Goal: Task Accomplishment & Management: Manage account settings

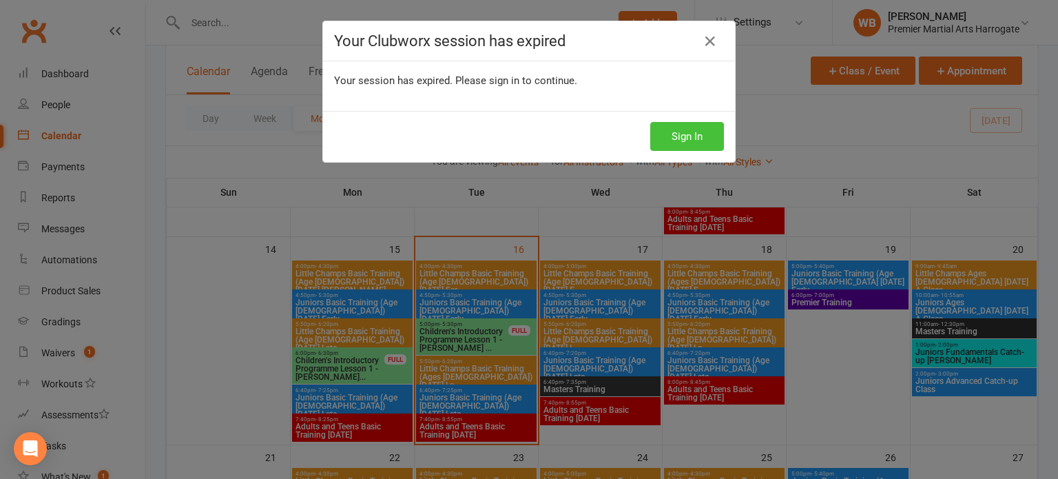
click at [667, 139] on button "Sign In" at bounding box center [687, 136] width 74 height 29
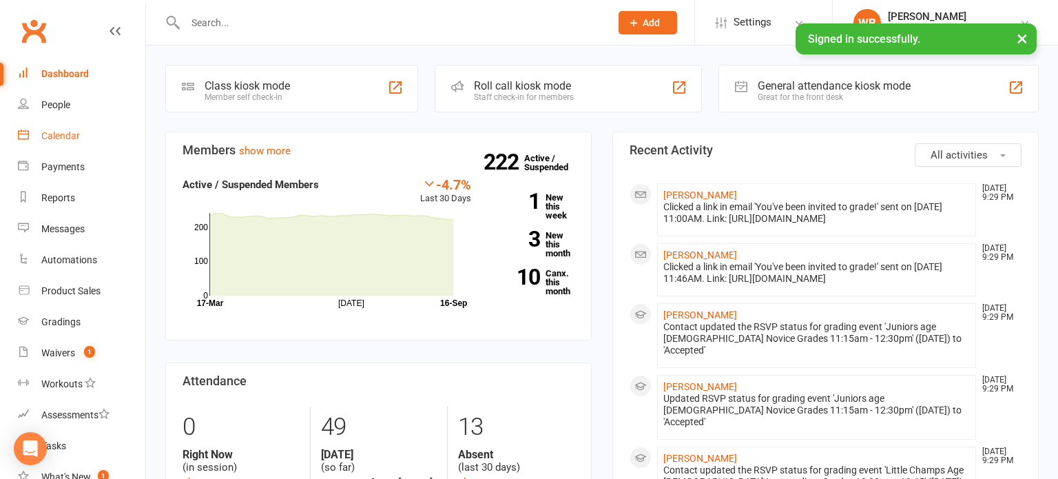
click at [72, 138] on div "Calendar" at bounding box center [60, 135] width 39 height 11
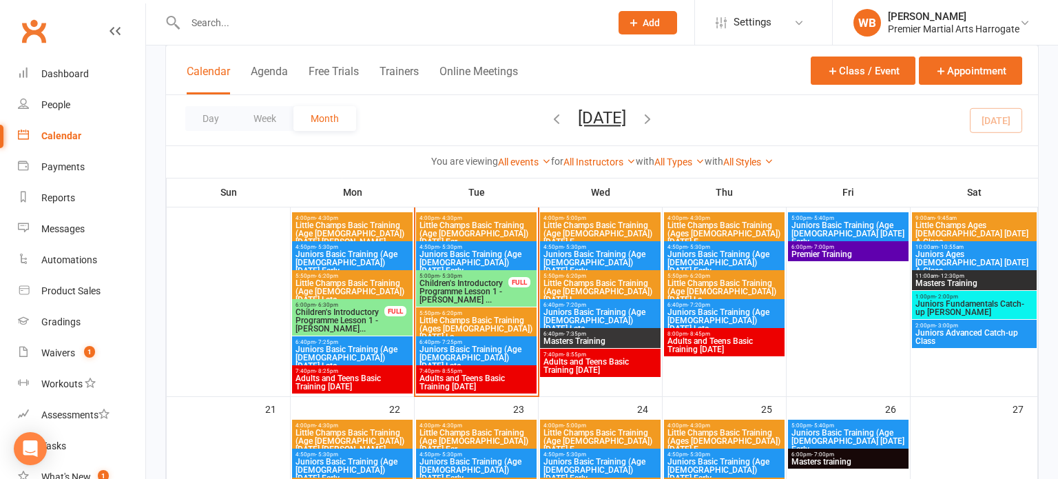
scroll to position [557, 0]
click at [512, 351] on span "Juniors Basic Training (Age [DEMOGRAPHIC_DATA]) [DATE] Late" at bounding box center [476, 357] width 115 height 25
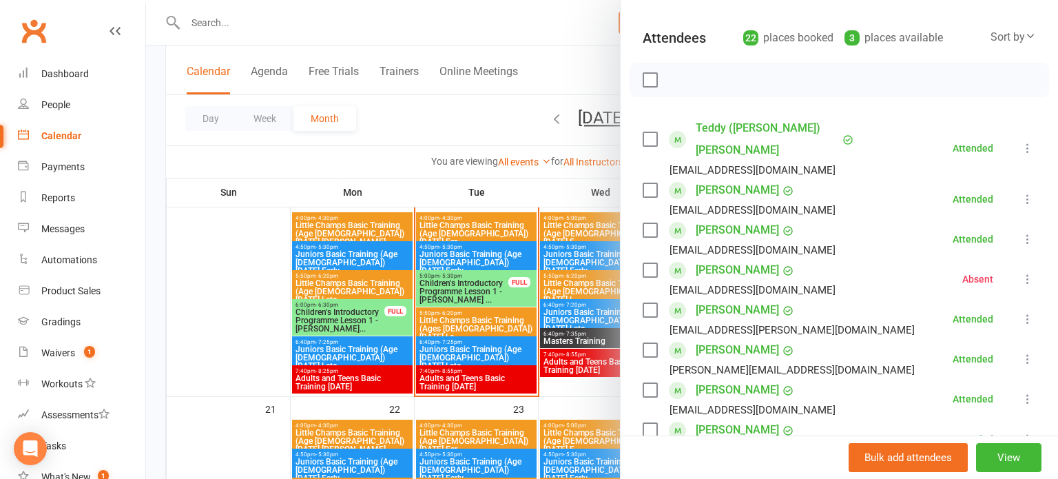
scroll to position [140, 0]
click at [484, 334] on div at bounding box center [602, 239] width 912 height 479
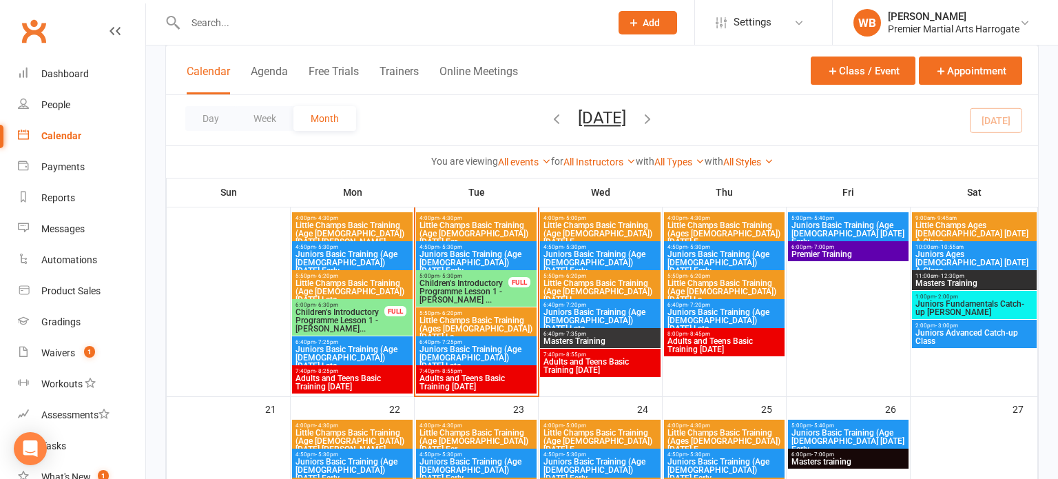
click at [472, 379] on span "Adults and Teens Basic Training [DATE]" at bounding box center [476, 382] width 115 height 17
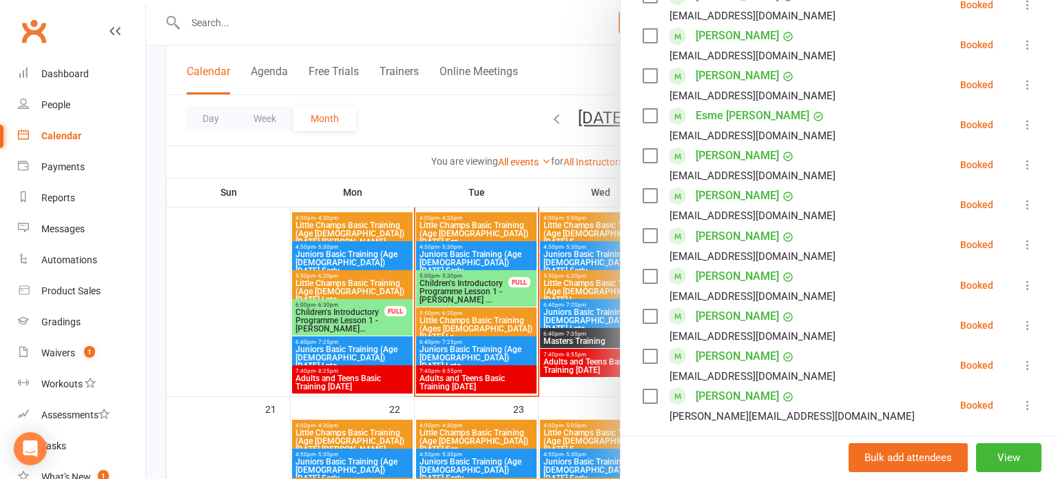
scroll to position [641, 0]
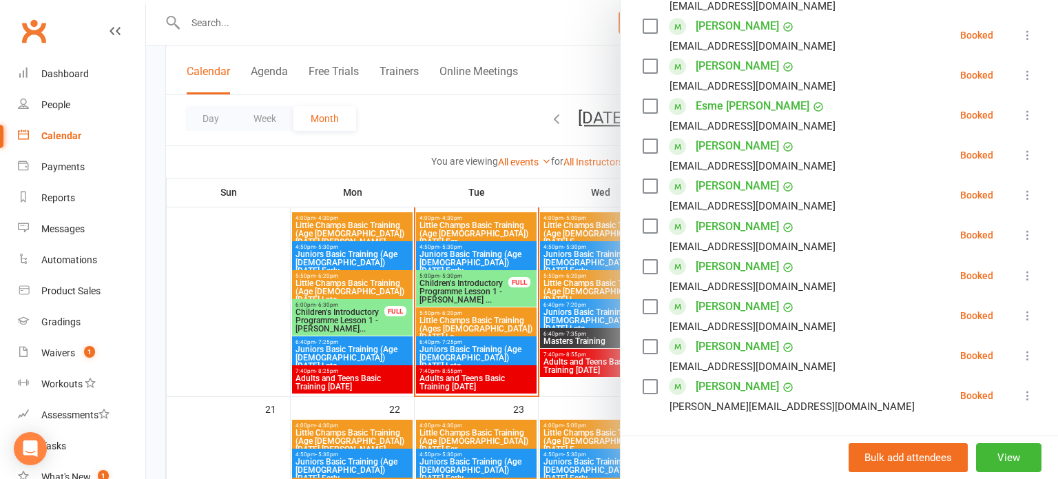
click at [1033, 316] on icon at bounding box center [1028, 316] width 14 height 14
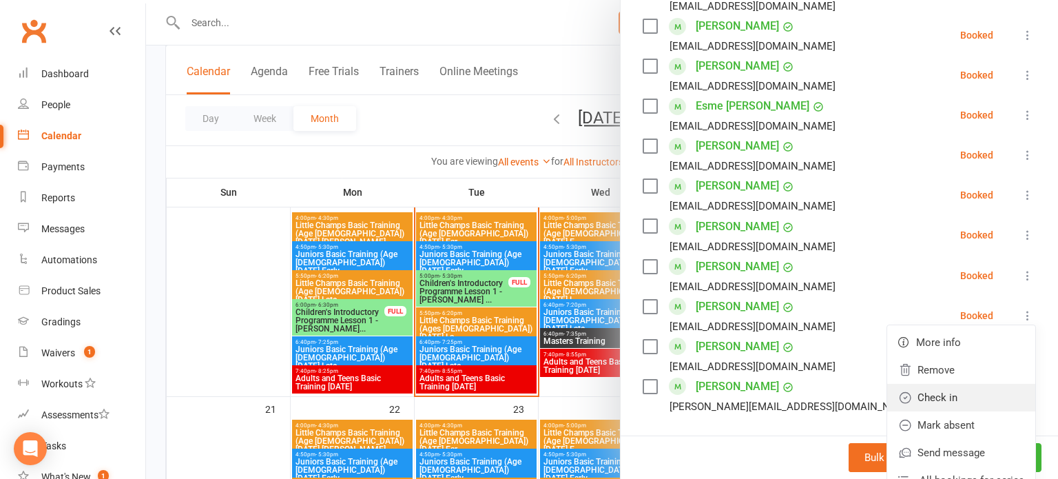
click at [959, 397] on link "Check in" at bounding box center [961, 398] width 148 height 28
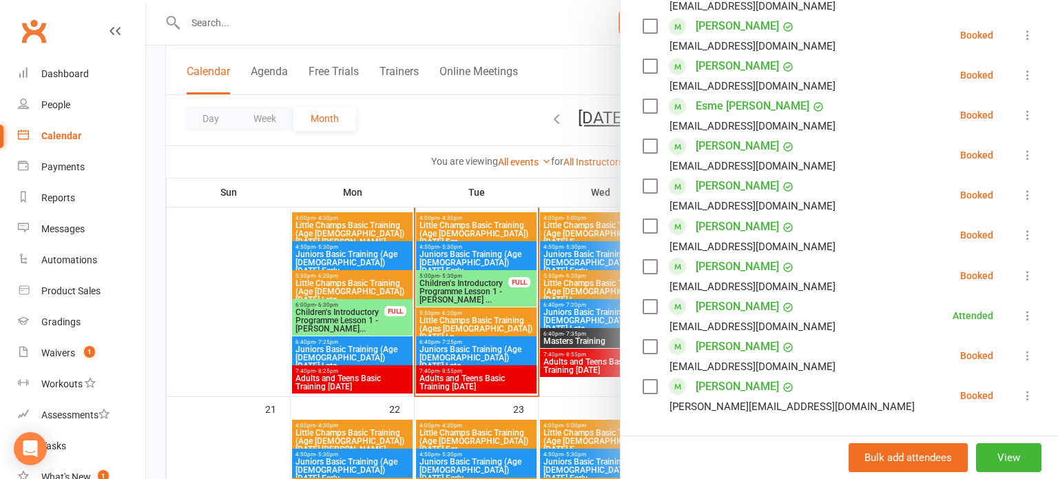
click at [1033, 108] on icon at bounding box center [1028, 115] width 14 height 14
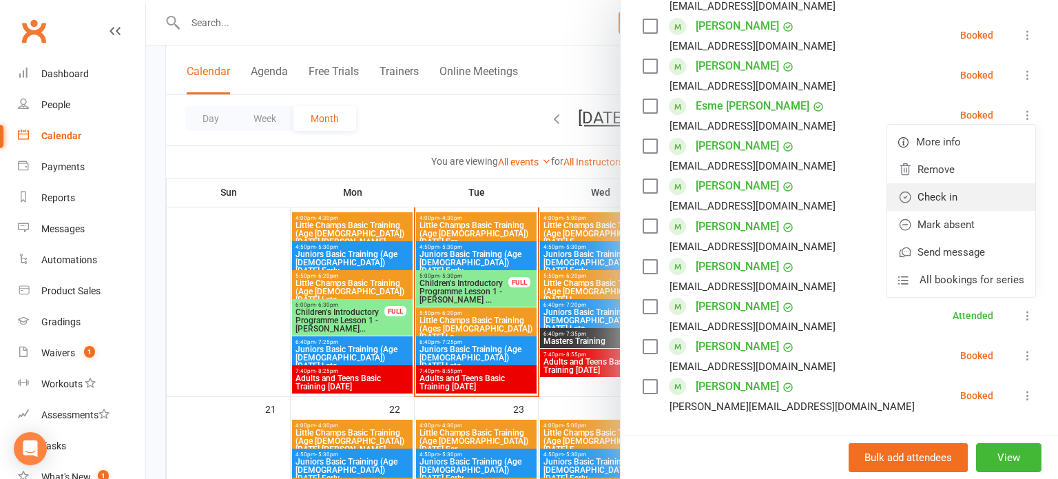
click at [976, 198] on link "Check in" at bounding box center [961, 197] width 148 height 28
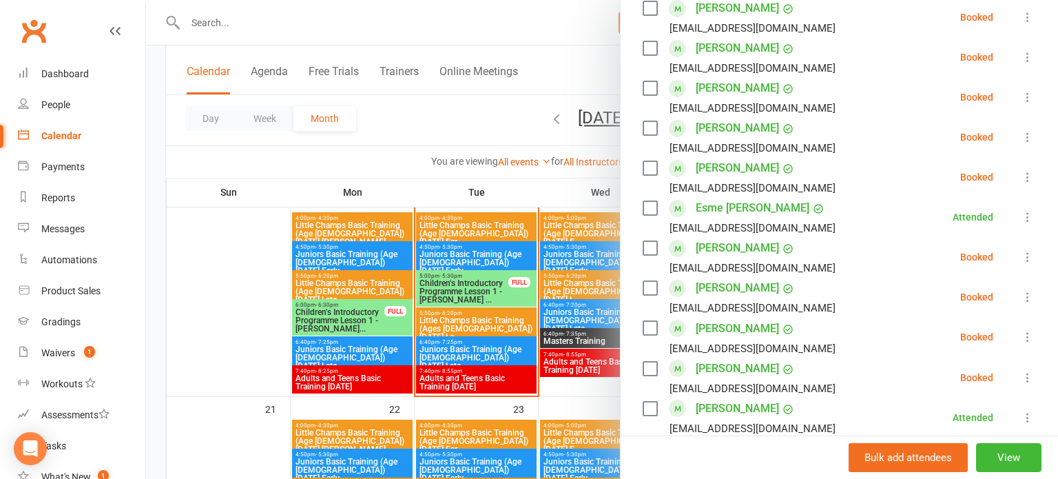
scroll to position [538, 0]
click at [1033, 102] on icon at bounding box center [1028, 98] width 14 height 14
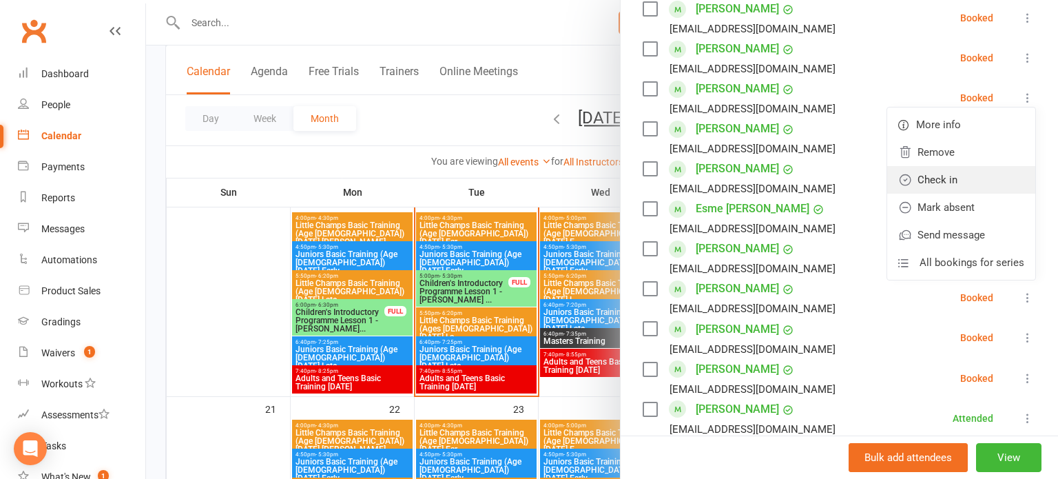
click at [991, 176] on link "Check in" at bounding box center [961, 180] width 148 height 28
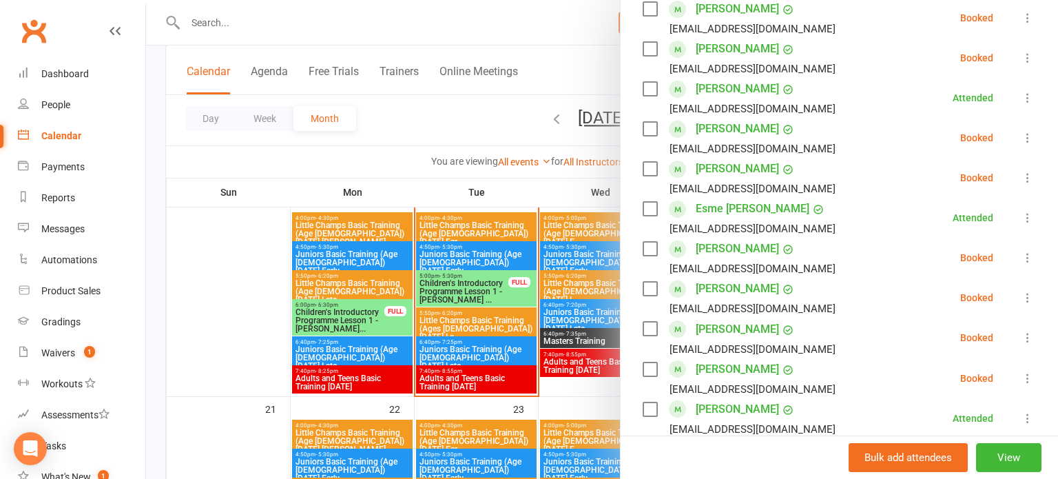
click at [1031, 182] on icon at bounding box center [1028, 178] width 14 height 14
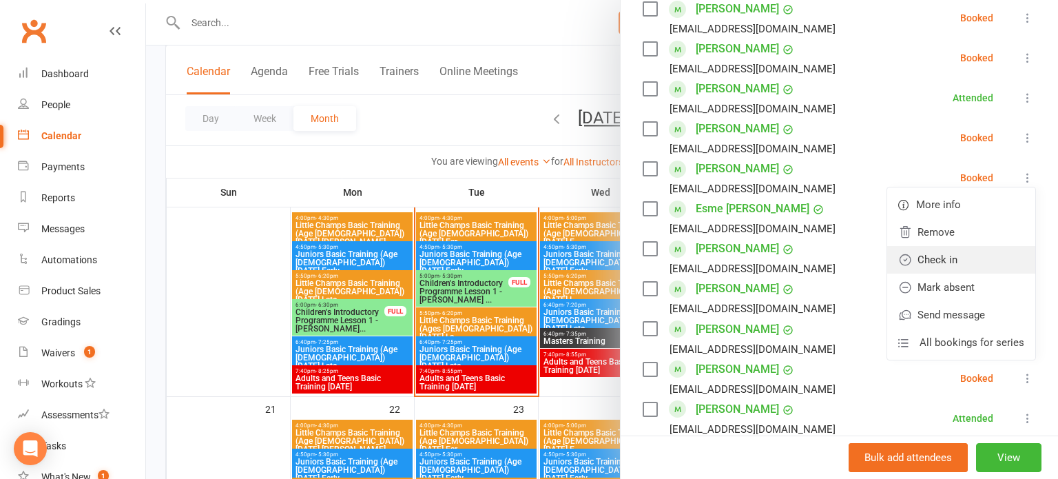
click at [967, 260] on link "Check in" at bounding box center [961, 260] width 148 height 28
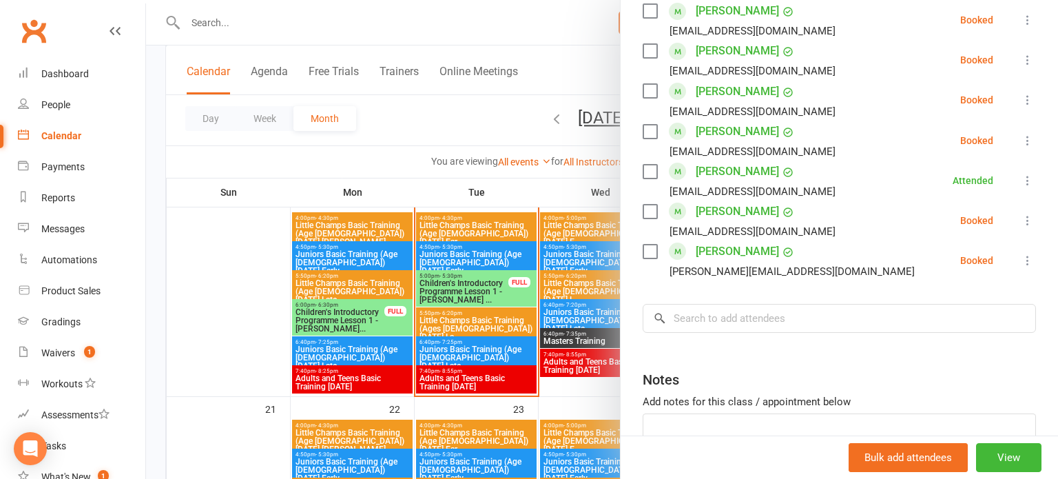
scroll to position [800, 0]
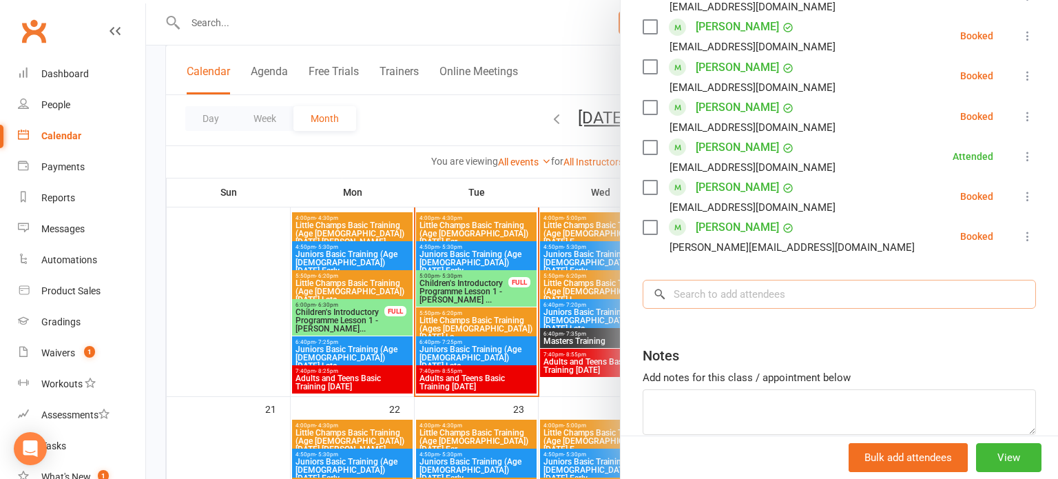
click at [881, 300] on input "search" at bounding box center [839, 294] width 393 height 29
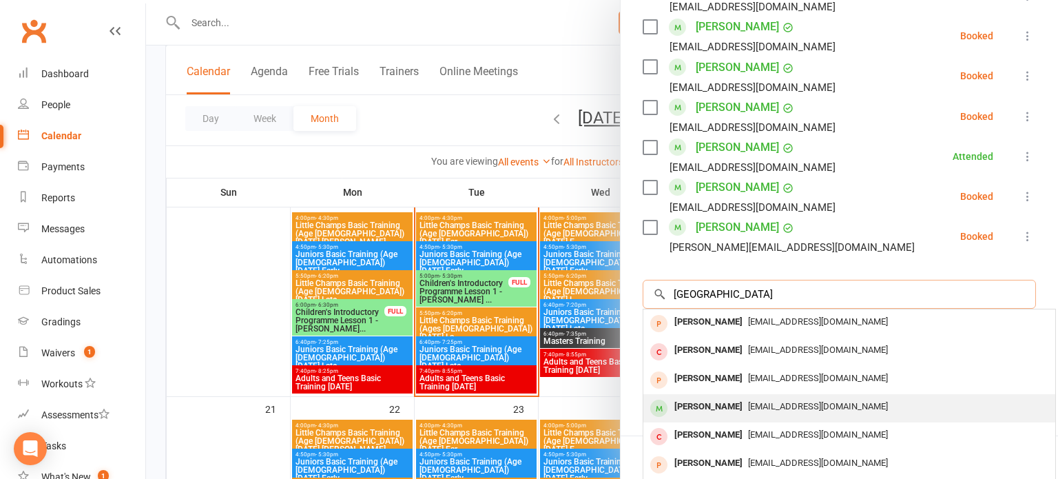
type input "[GEOGRAPHIC_DATA]"
click at [768, 411] on span "[EMAIL_ADDRESS][DOMAIN_NAME]" at bounding box center [818, 406] width 140 height 10
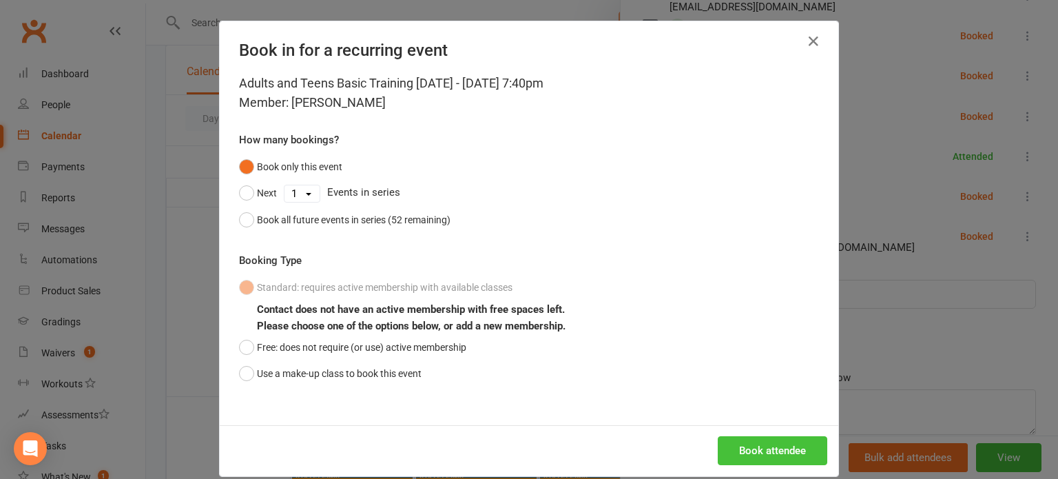
click at [780, 451] on button "Book attendee" at bounding box center [773, 450] width 110 height 29
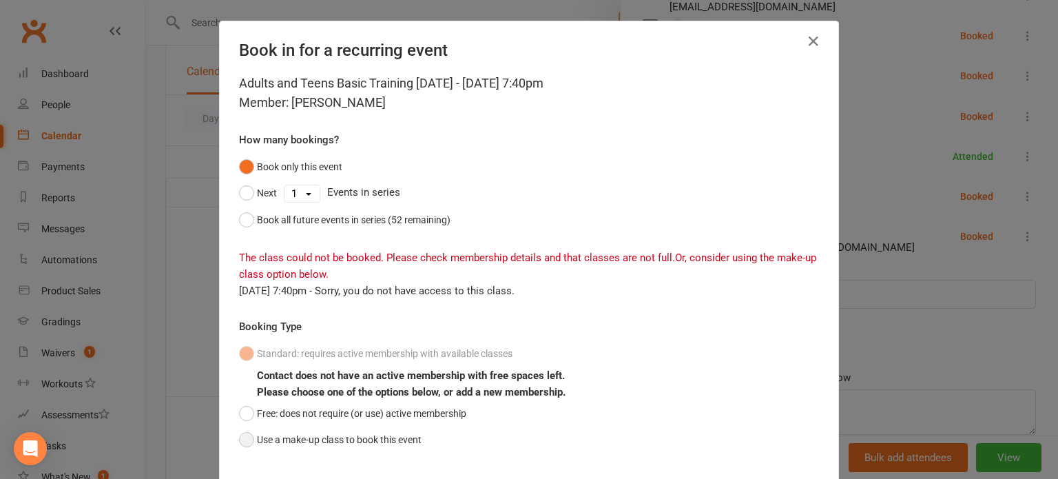
click at [402, 436] on button "Use a make-up class to book this event" at bounding box center [330, 439] width 183 height 26
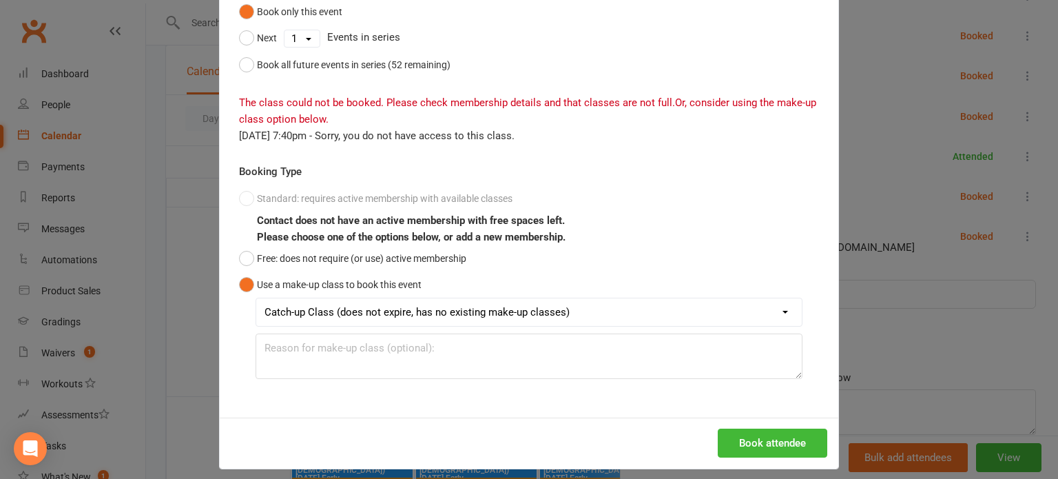
scroll to position [165, 0]
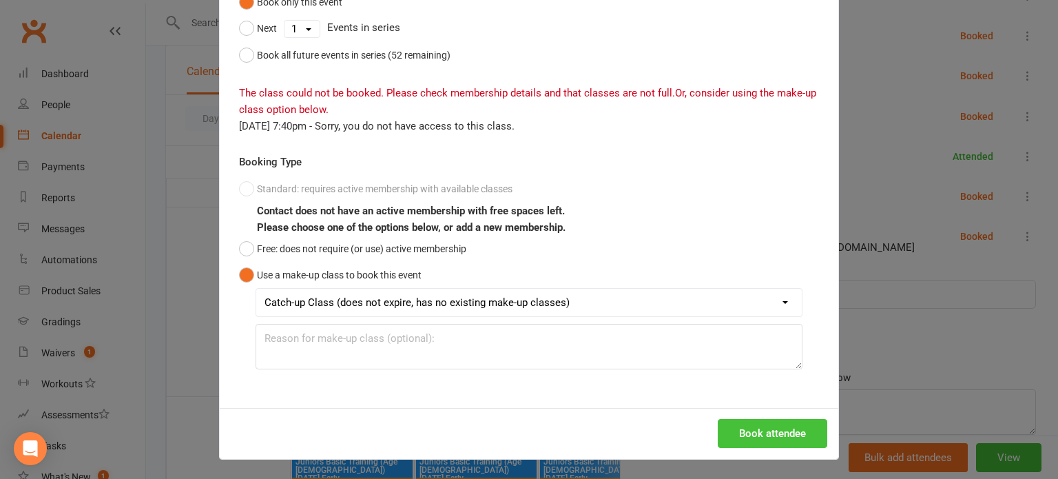
click at [796, 423] on button "Book attendee" at bounding box center [773, 433] width 110 height 29
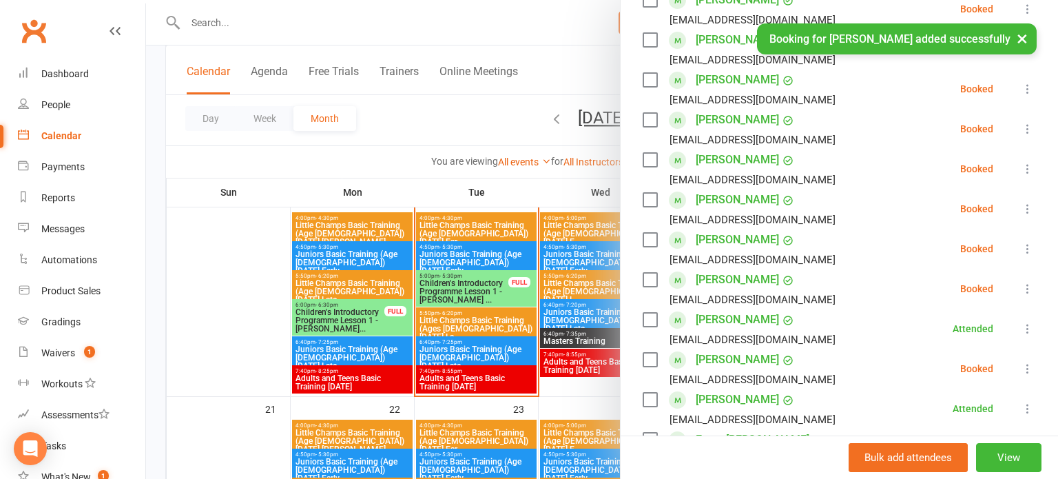
scroll to position [347, 0]
click at [1029, 131] on icon at bounding box center [1028, 129] width 14 height 14
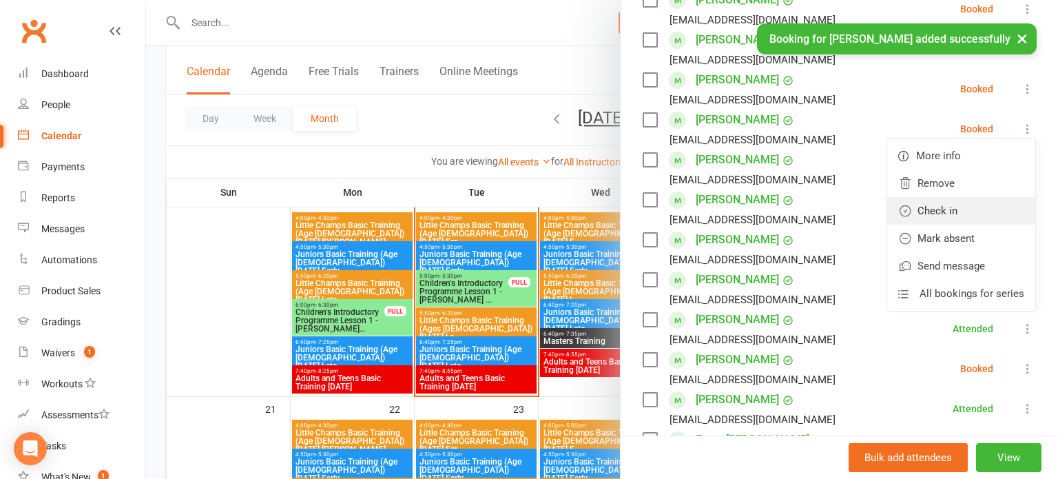
click at [983, 205] on link "Check in" at bounding box center [961, 211] width 148 height 28
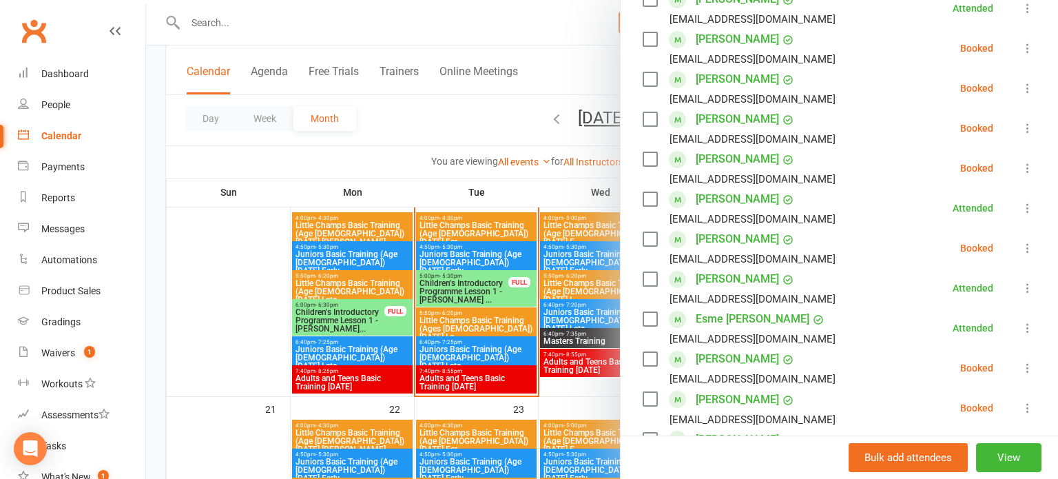
scroll to position [469, 0]
click at [1024, 172] on icon at bounding box center [1028, 168] width 14 height 14
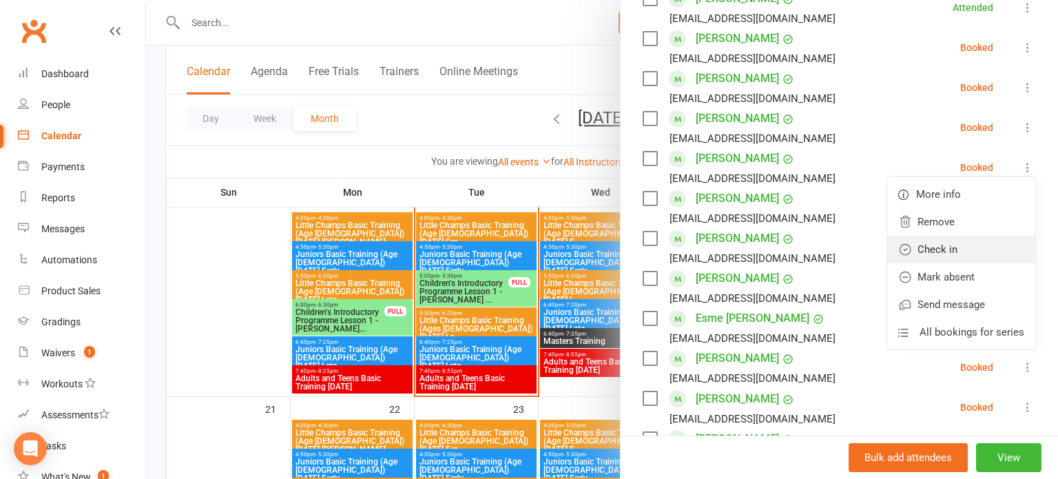
click at [963, 245] on link "Check in" at bounding box center [961, 250] width 148 height 28
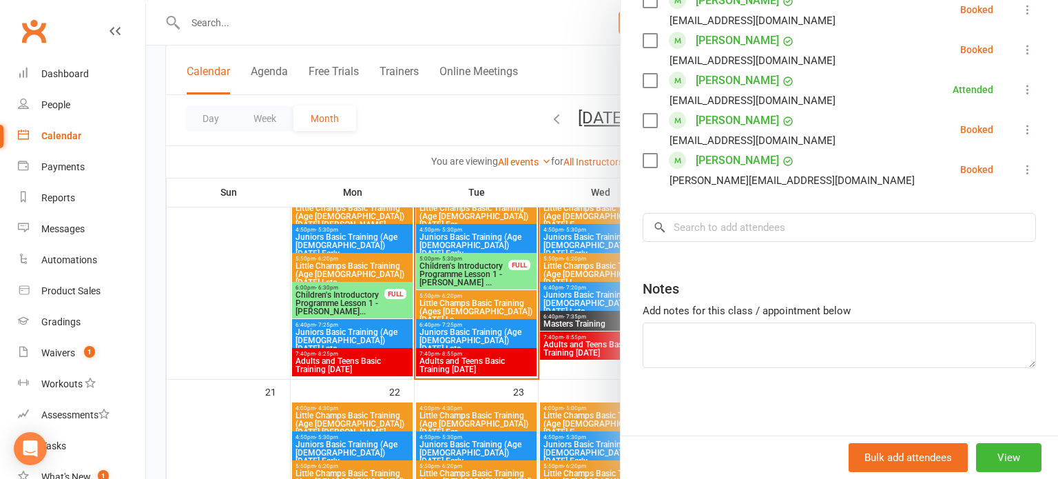
scroll to position [590, 0]
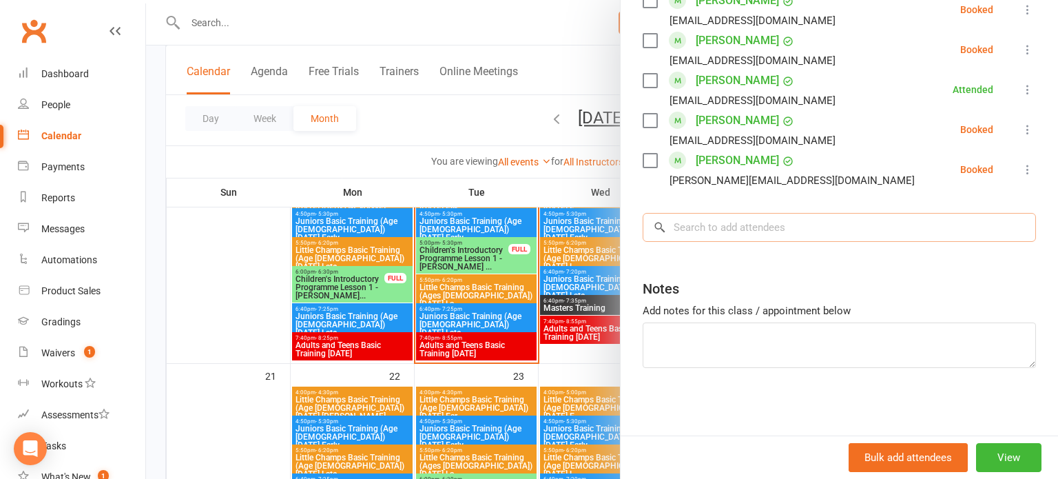
click at [920, 231] on input "search" at bounding box center [839, 227] width 393 height 29
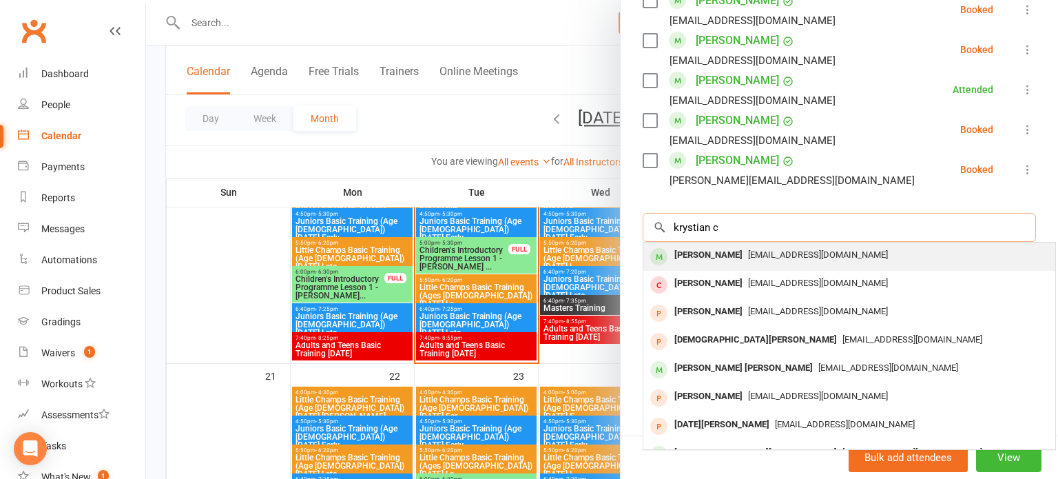
type input "krystian c"
click at [885, 247] on div "[EMAIL_ADDRESS][DOMAIN_NAME]" at bounding box center [849, 255] width 401 height 20
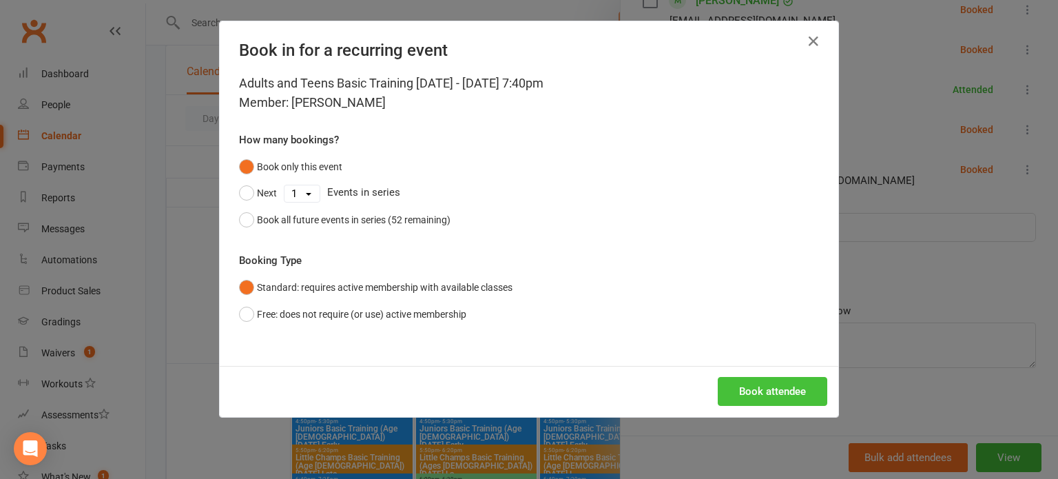
click at [785, 403] on button "Book attendee" at bounding box center [773, 391] width 110 height 29
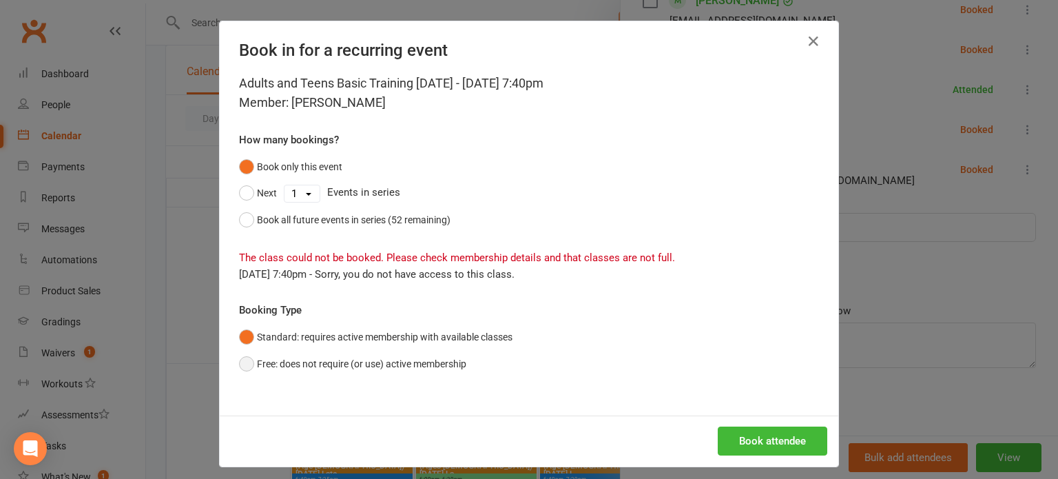
click at [459, 372] on button "Free: does not require (or use) active membership" at bounding box center [352, 364] width 227 height 26
click at [736, 442] on button "Book attendee" at bounding box center [773, 440] width 110 height 29
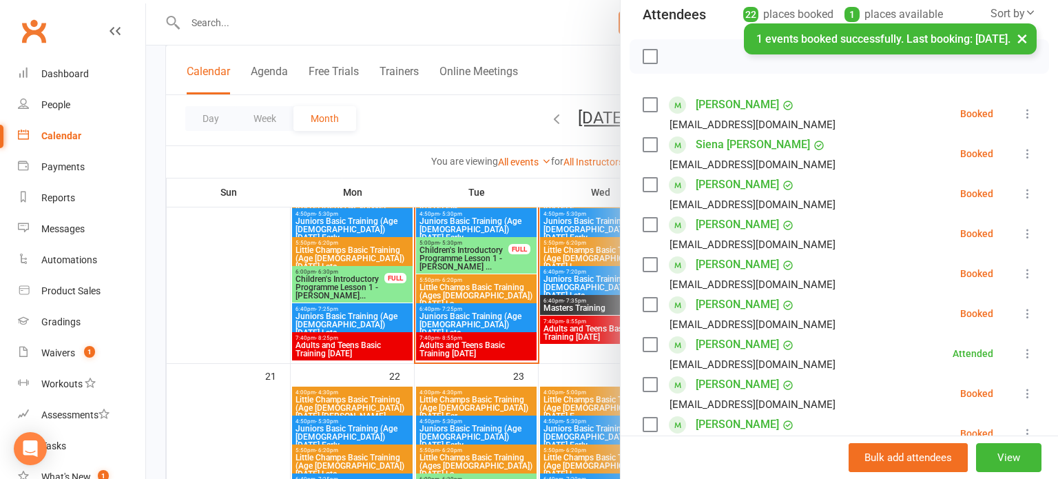
scroll to position [161, 0]
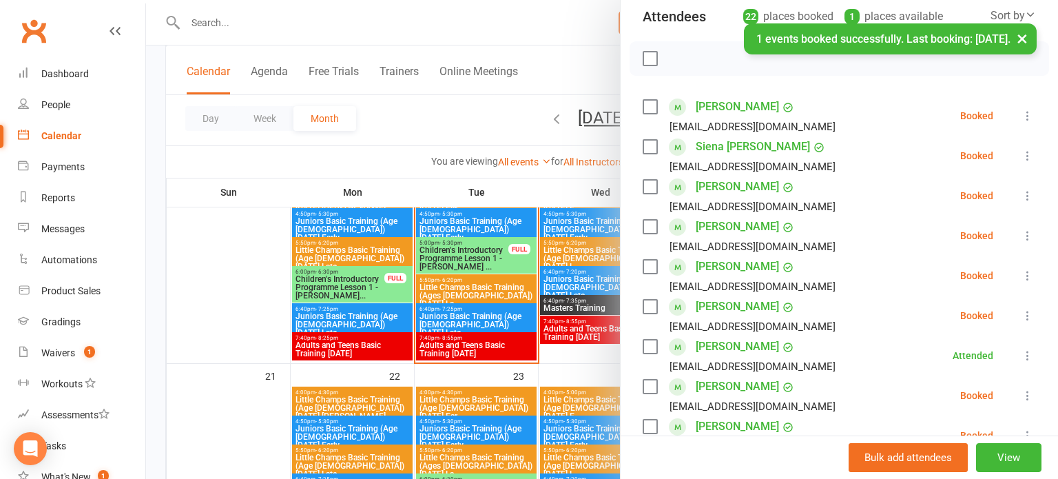
click at [1028, 241] on icon at bounding box center [1028, 236] width 14 height 14
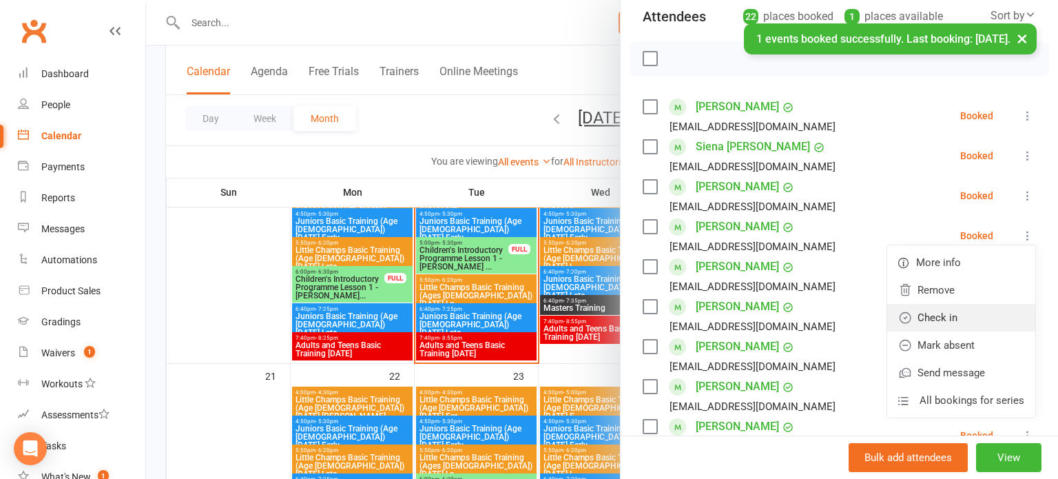
click at [985, 319] on link "Check in" at bounding box center [961, 318] width 148 height 28
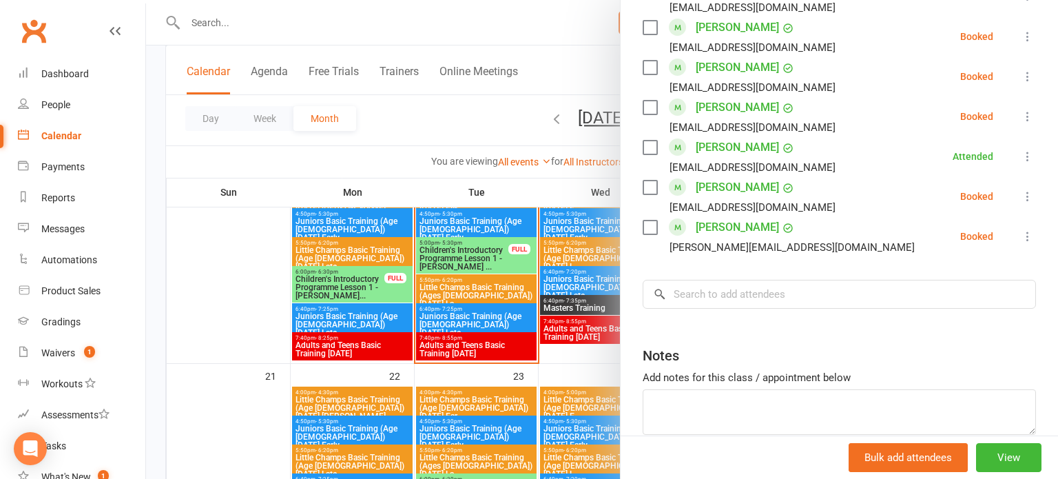
scroll to position [884, 0]
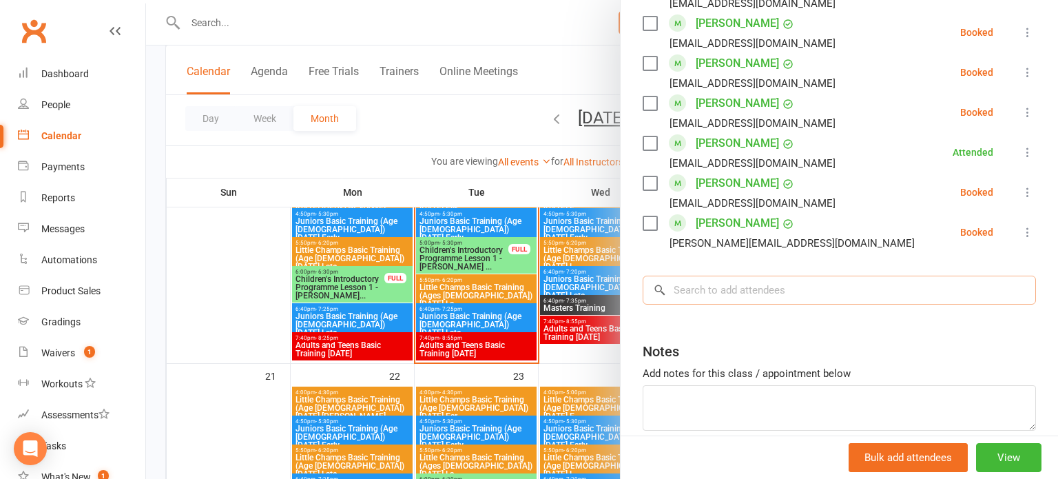
click at [900, 285] on input "search" at bounding box center [839, 290] width 393 height 29
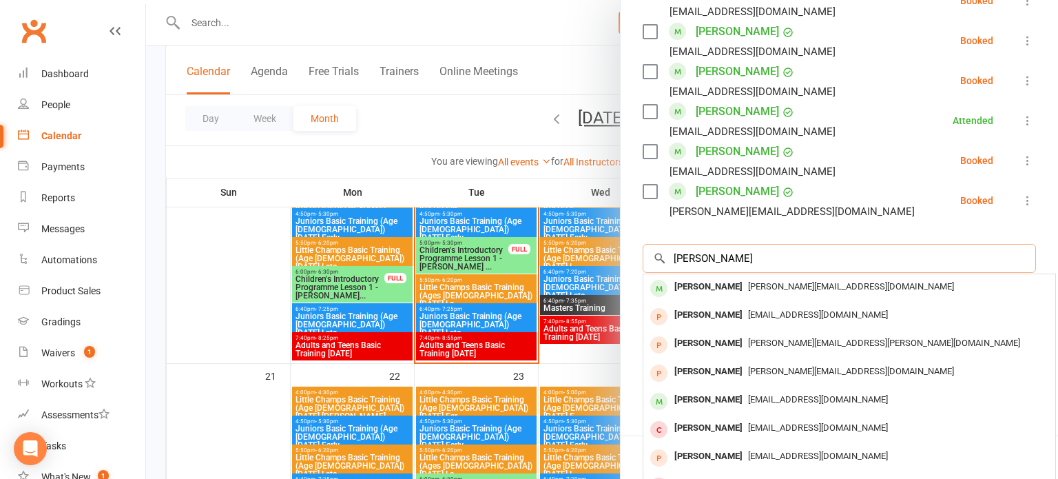
scroll to position [912, 0]
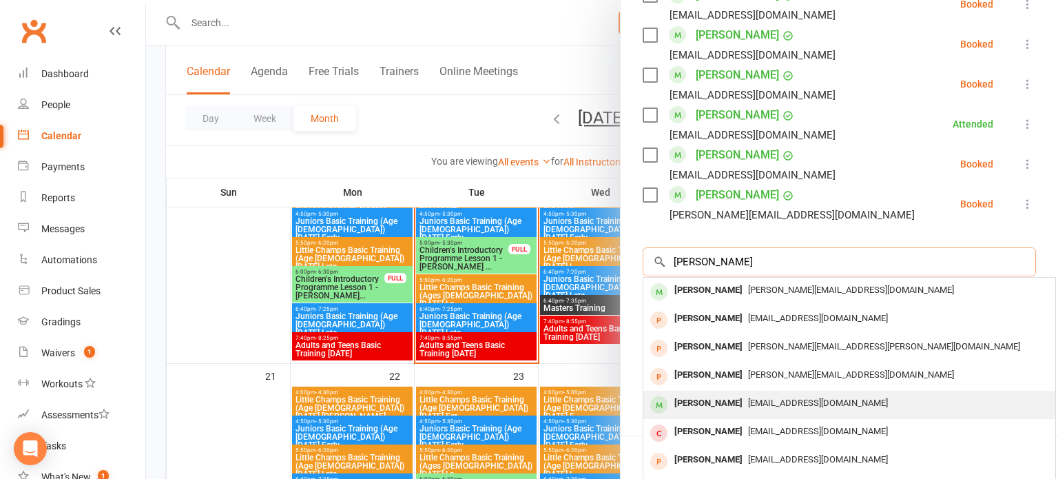
type input "[PERSON_NAME]"
click at [838, 398] on span "[EMAIL_ADDRESS][DOMAIN_NAME]" at bounding box center [818, 403] width 140 height 10
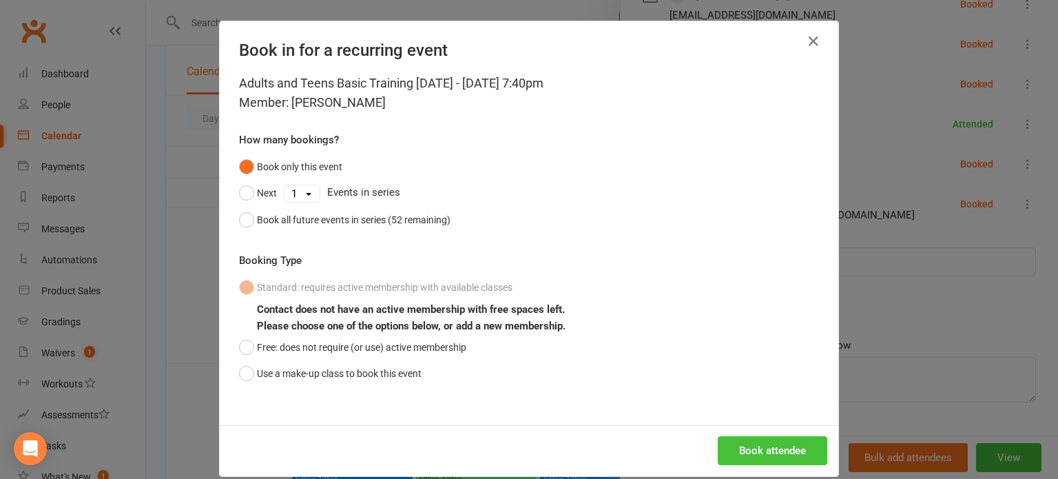
click at [805, 449] on button "Book attendee" at bounding box center [773, 450] width 110 height 29
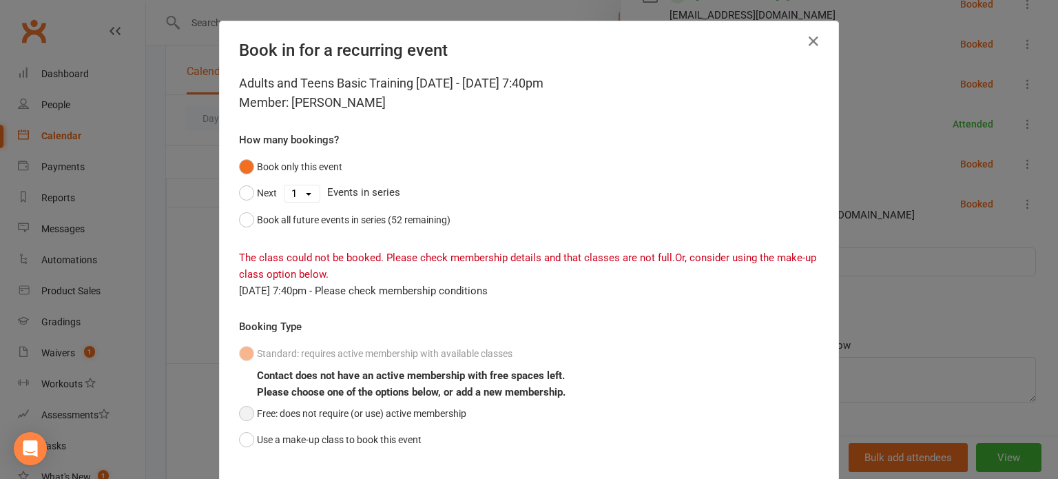
click at [445, 410] on button "Free: does not require (or use) active membership" at bounding box center [352, 413] width 227 height 26
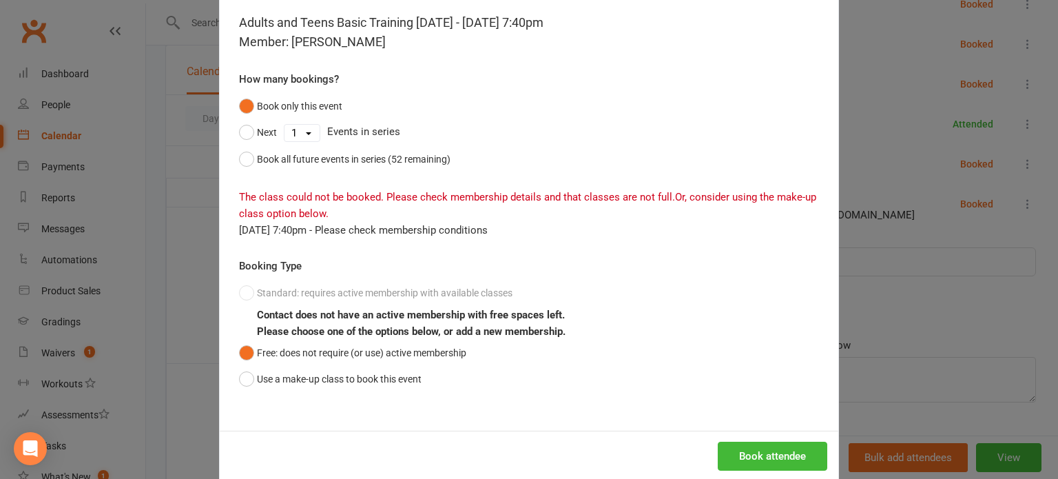
scroll to position [84, 0]
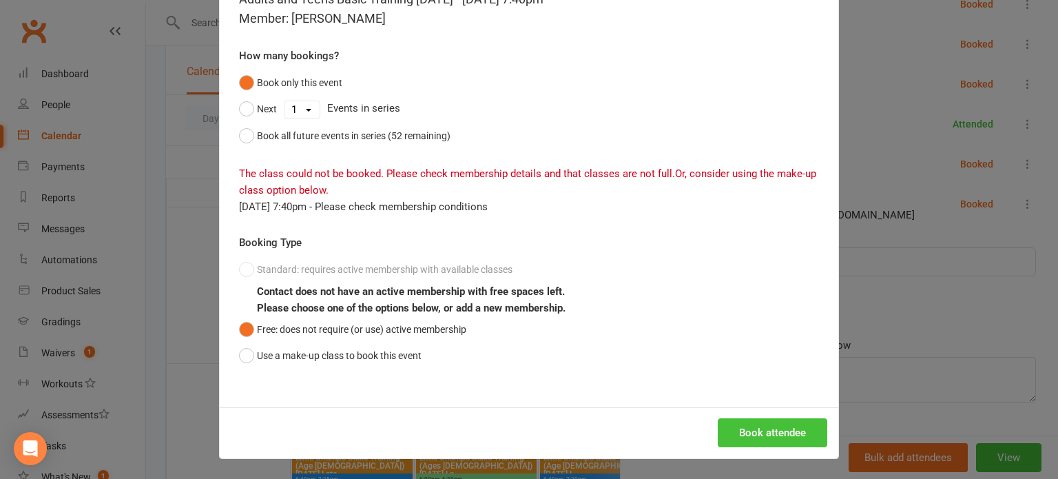
click at [758, 436] on button "Book attendee" at bounding box center [773, 432] width 110 height 29
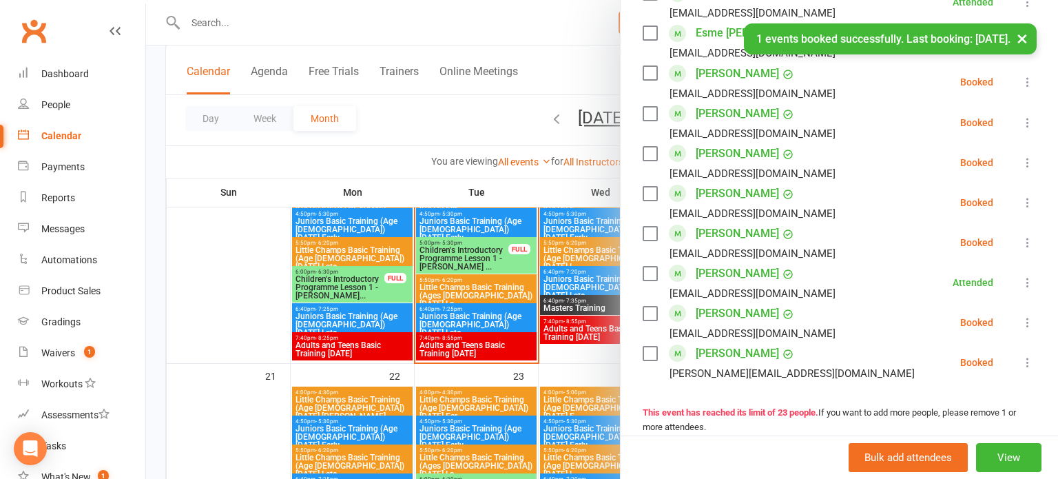
scroll to position [803, 0]
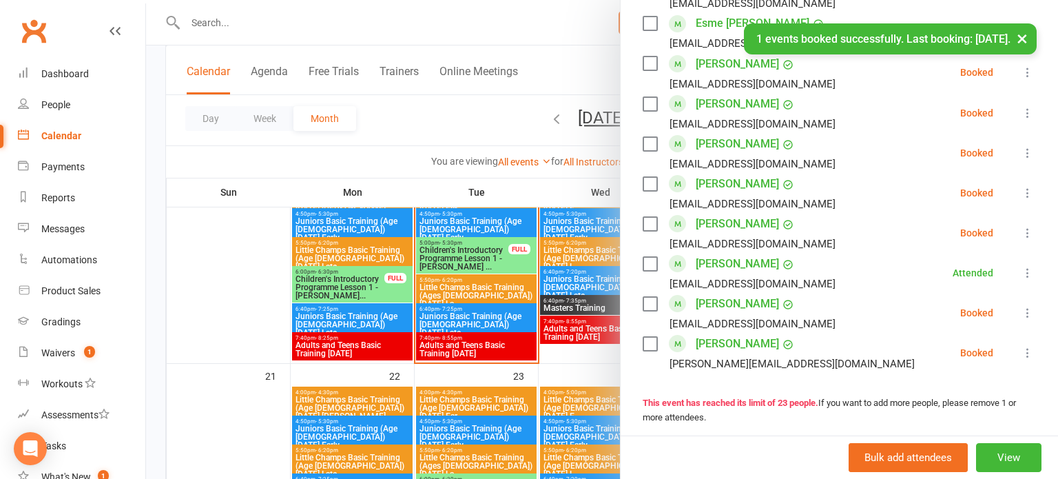
click at [1025, 148] on icon at bounding box center [1028, 153] width 14 height 14
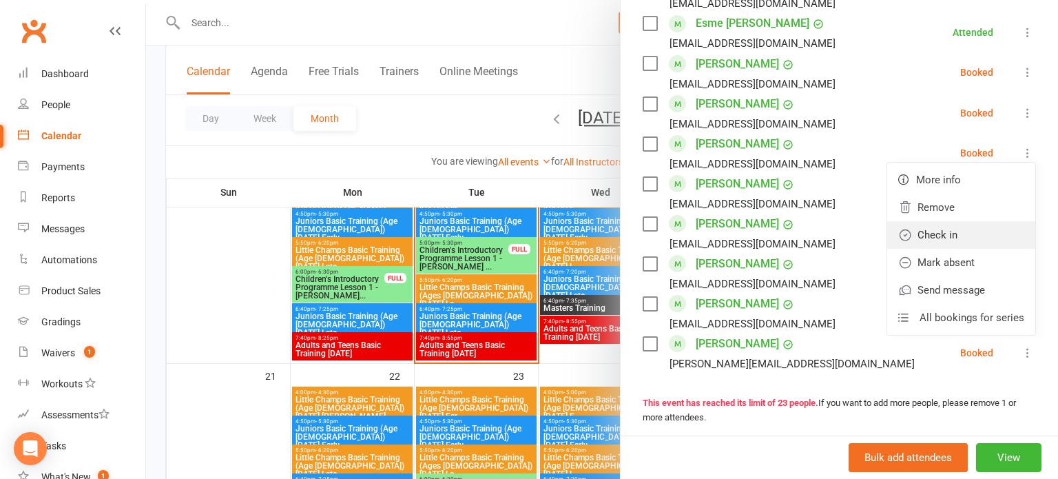
click at [976, 235] on link "Check in" at bounding box center [961, 235] width 148 height 28
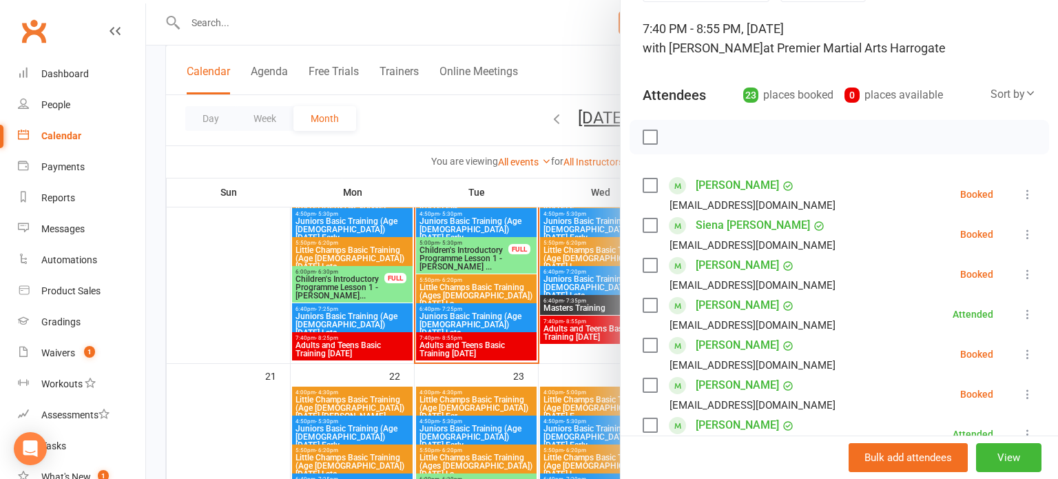
scroll to position [74, 0]
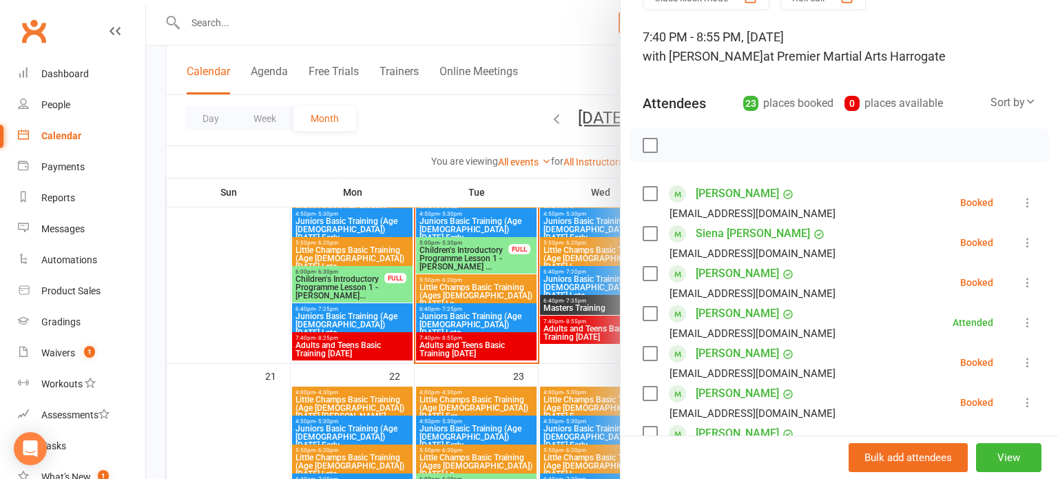
click at [1027, 241] on icon at bounding box center [1028, 243] width 14 height 14
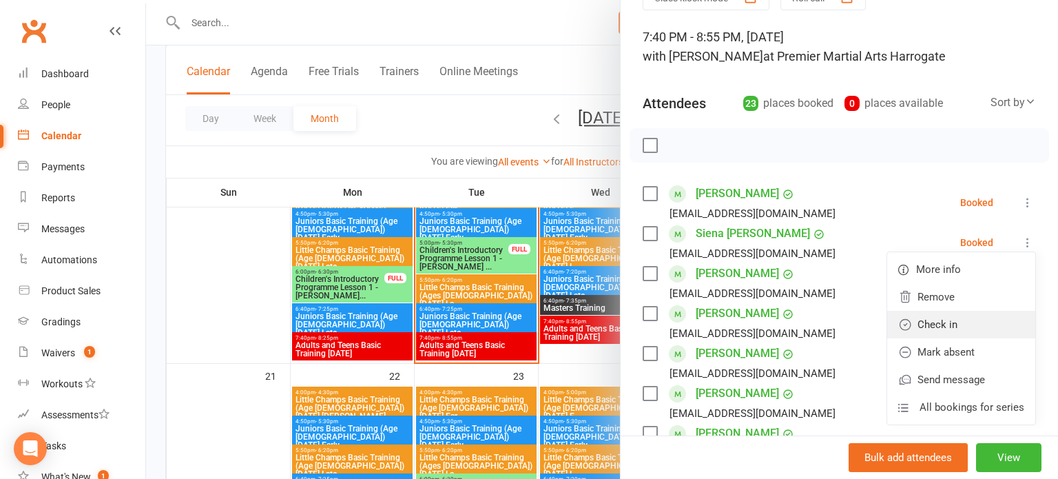
click at [956, 323] on link "Check in" at bounding box center [961, 325] width 148 height 28
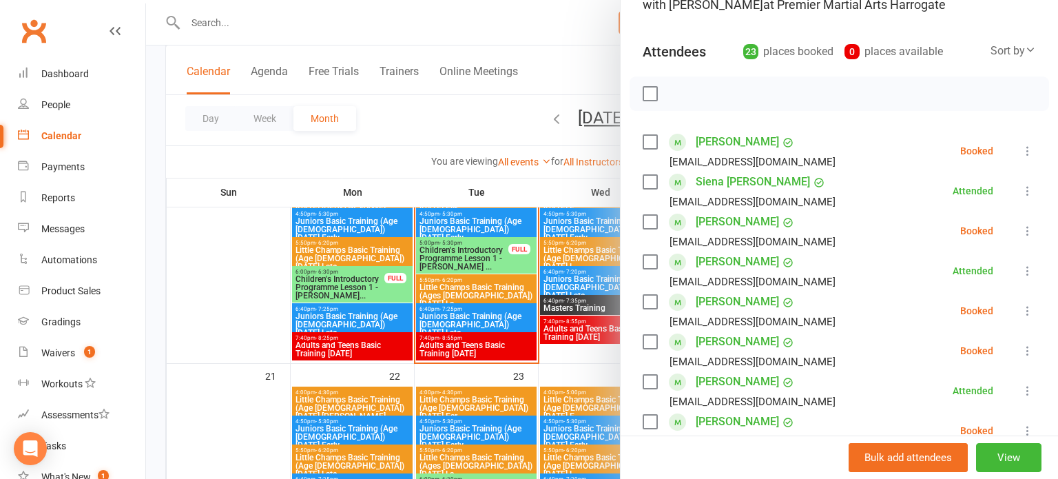
scroll to position [127, 0]
click at [1034, 227] on icon at bounding box center [1028, 230] width 14 height 14
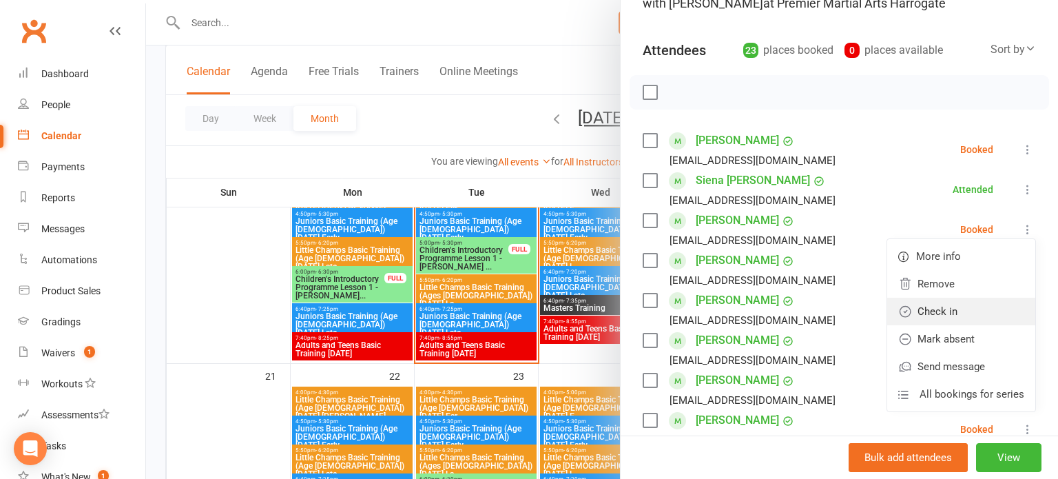
click at [970, 312] on link "Check in" at bounding box center [961, 312] width 148 height 28
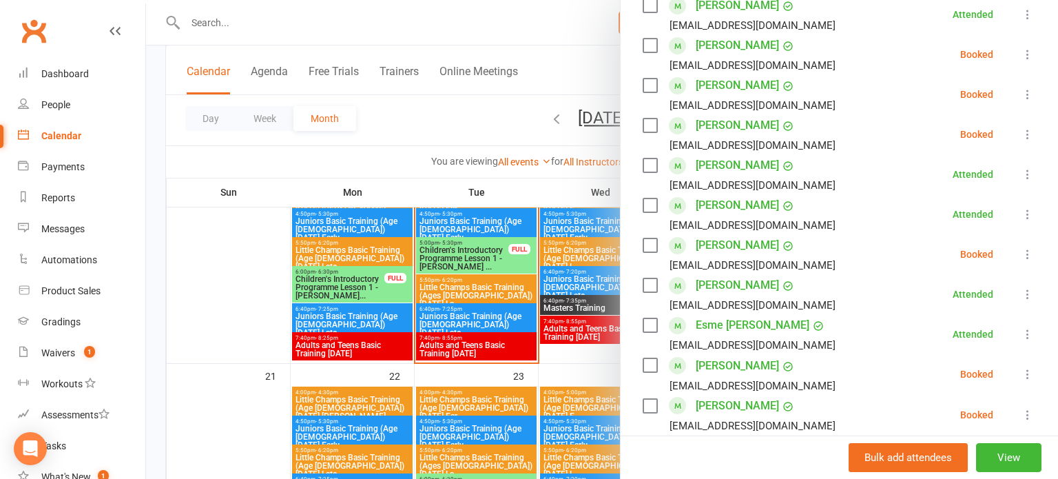
scroll to position [509, 0]
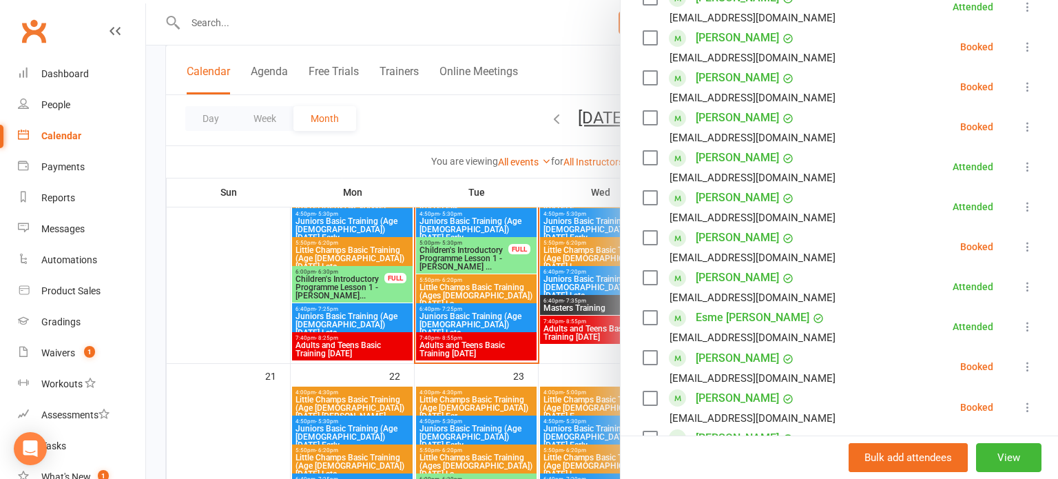
click at [1025, 254] on button at bounding box center [1028, 246] width 17 height 17
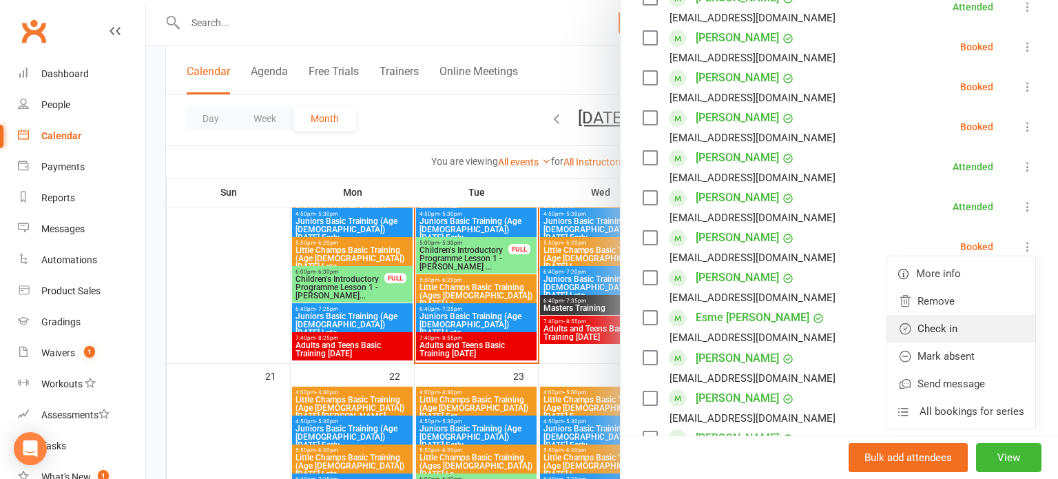
click at [967, 336] on link "Check in" at bounding box center [961, 329] width 148 height 28
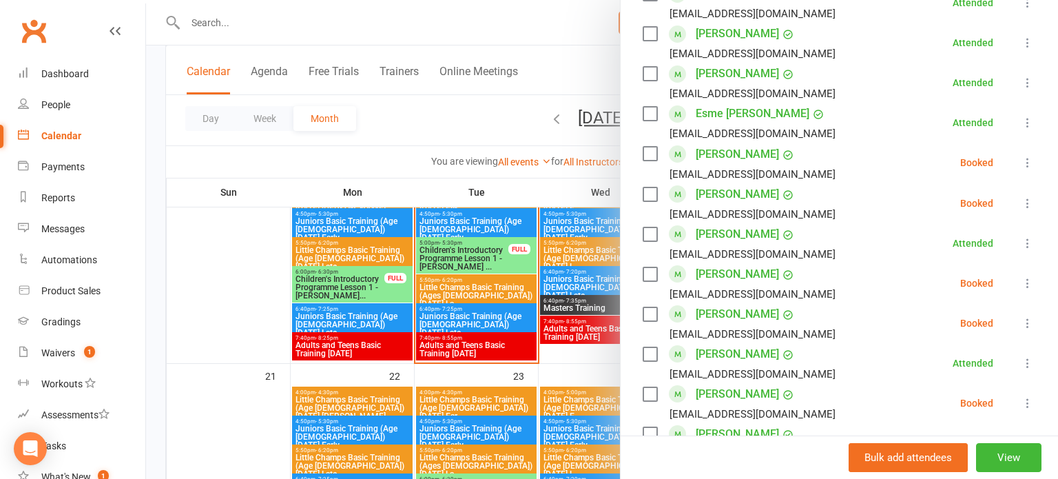
scroll to position [717, 0]
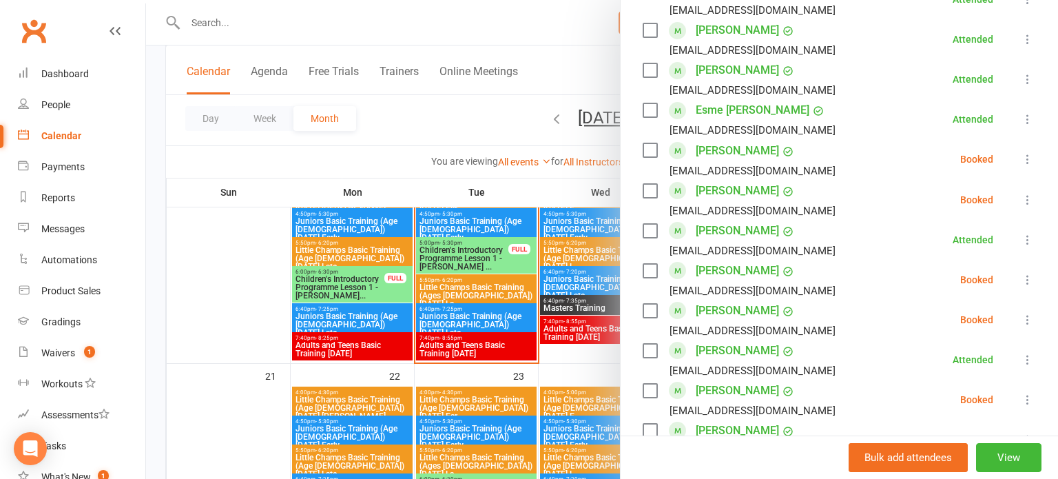
click at [1033, 313] on icon at bounding box center [1028, 320] width 14 height 14
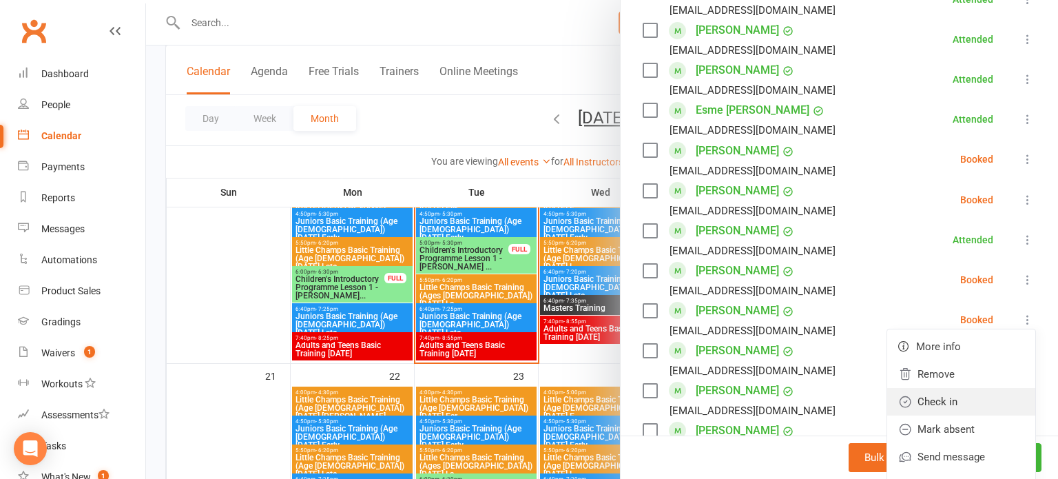
click at [962, 405] on link "Check in" at bounding box center [961, 402] width 148 height 28
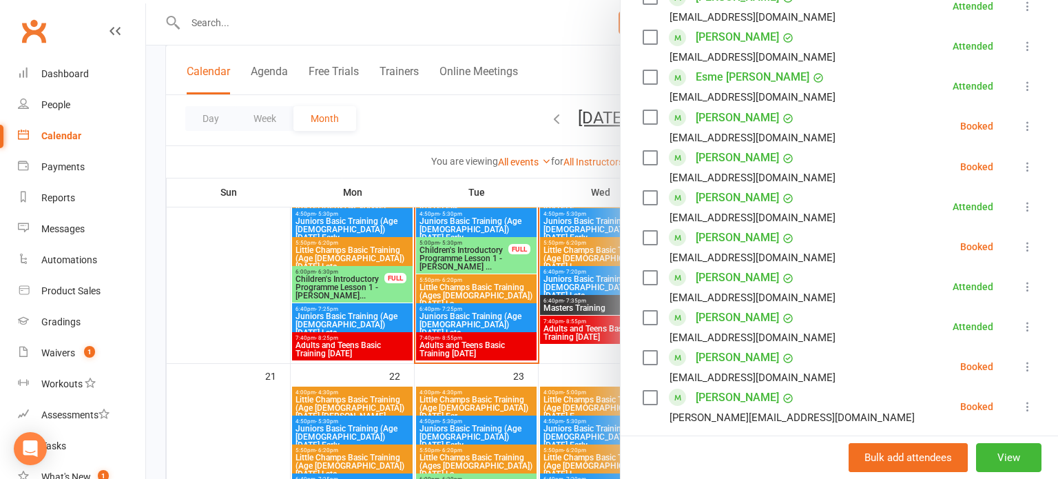
scroll to position [753, 0]
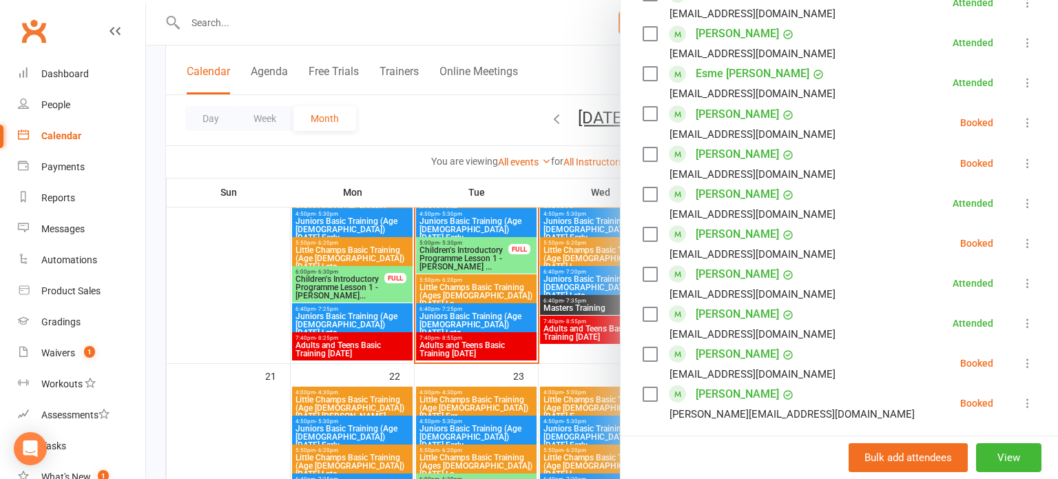
click at [1029, 123] on icon at bounding box center [1028, 123] width 14 height 14
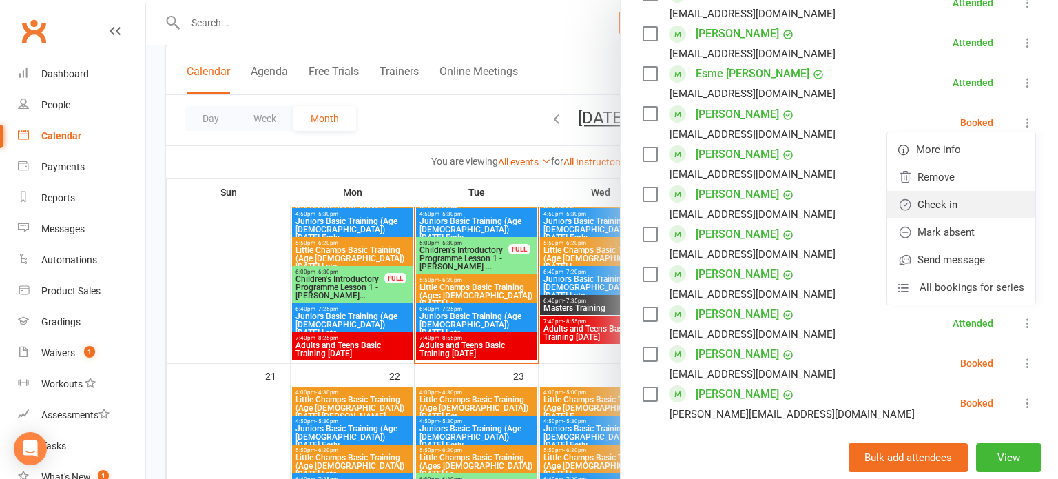
click at [979, 206] on link "Check in" at bounding box center [961, 205] width 148 height 28
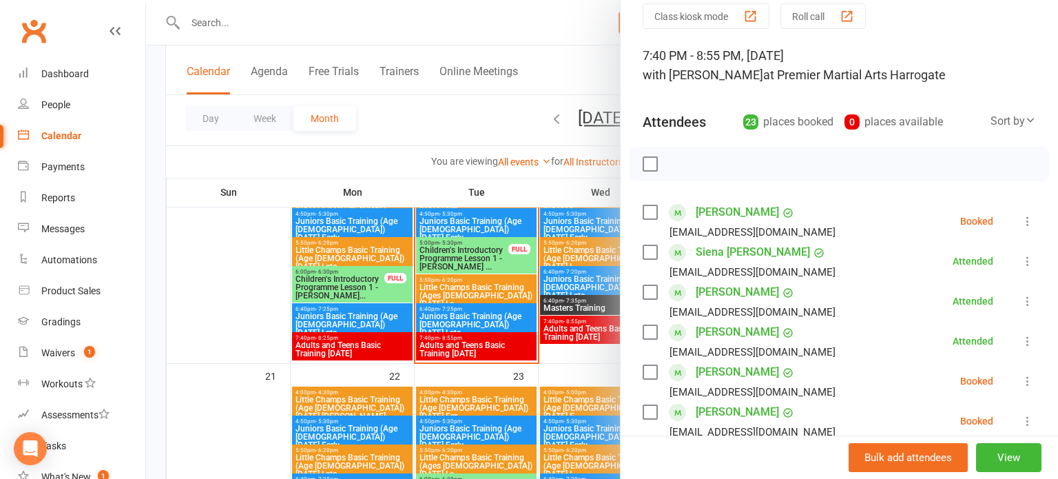
scroll to position [58, 0]
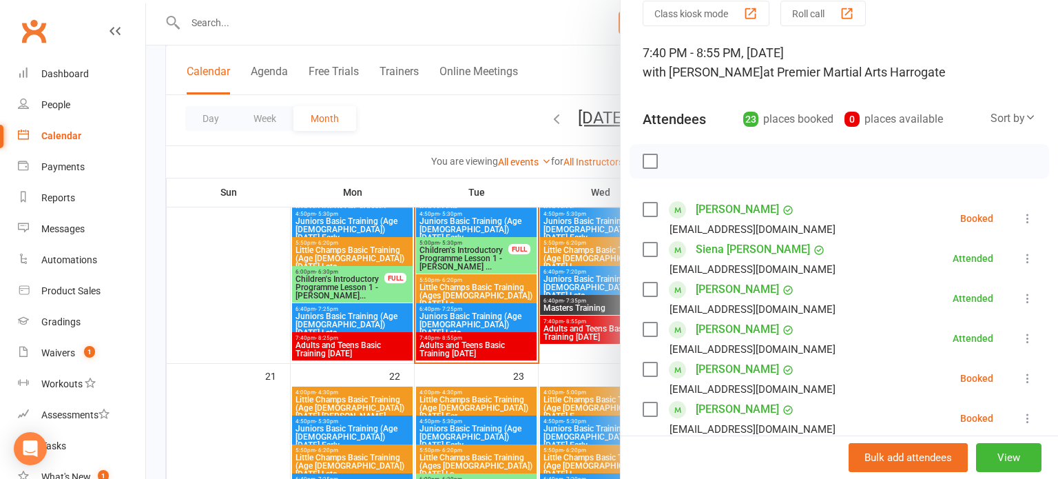
click at [1036, 212] on button at bounding box center [1028, 218] width 17 height 17
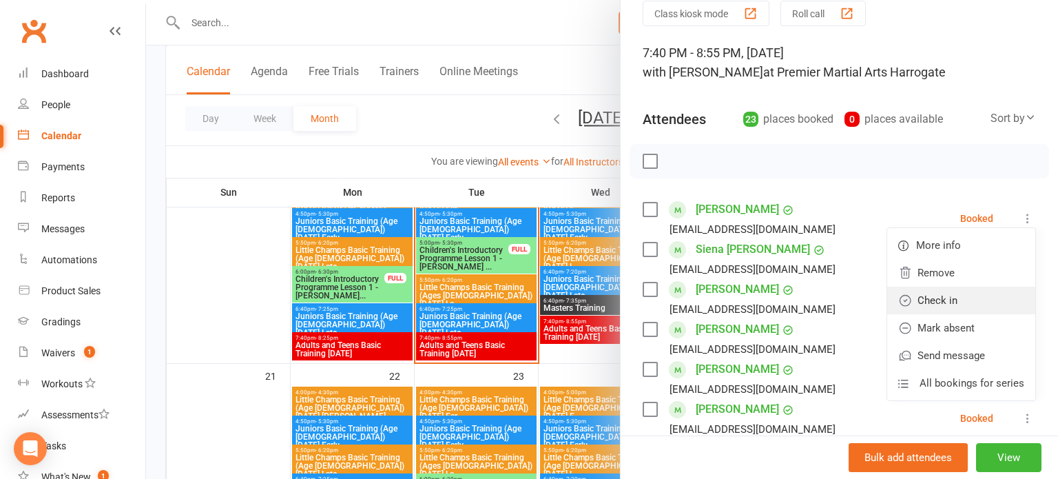
click at [976, 300] on link "Check in" at bounding box center [961, 301] width 148 height 28
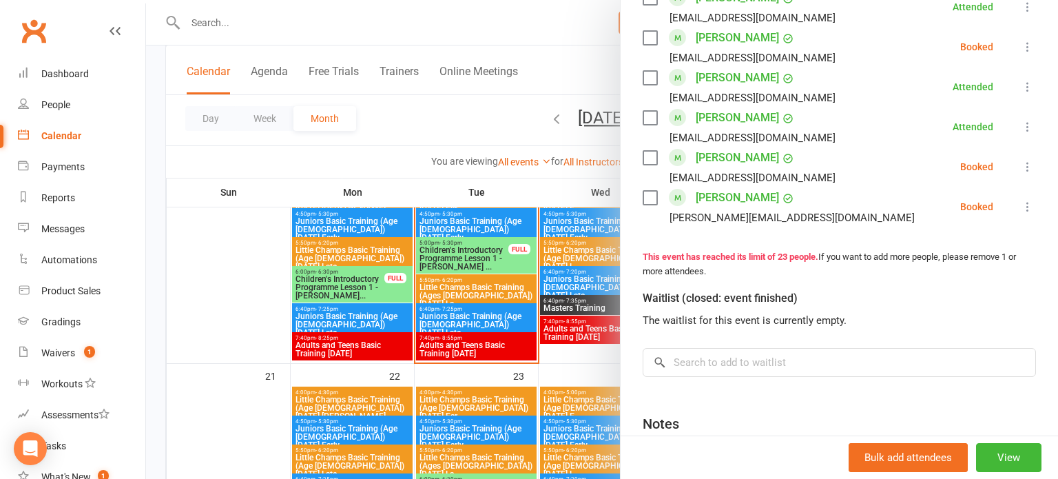
scroll to position [947, 0]
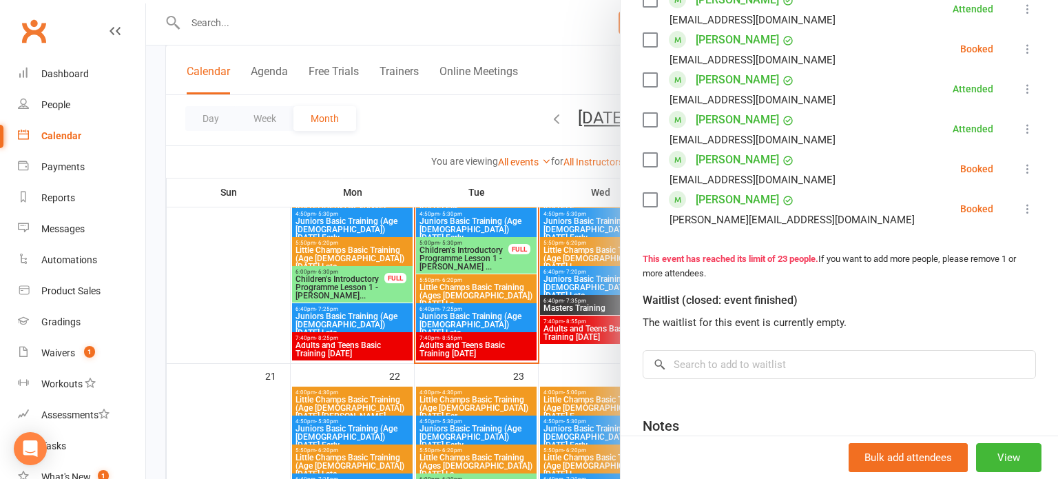
click at [1028, 174] on icon at bounding box center [1028, 169] width 14 height 14
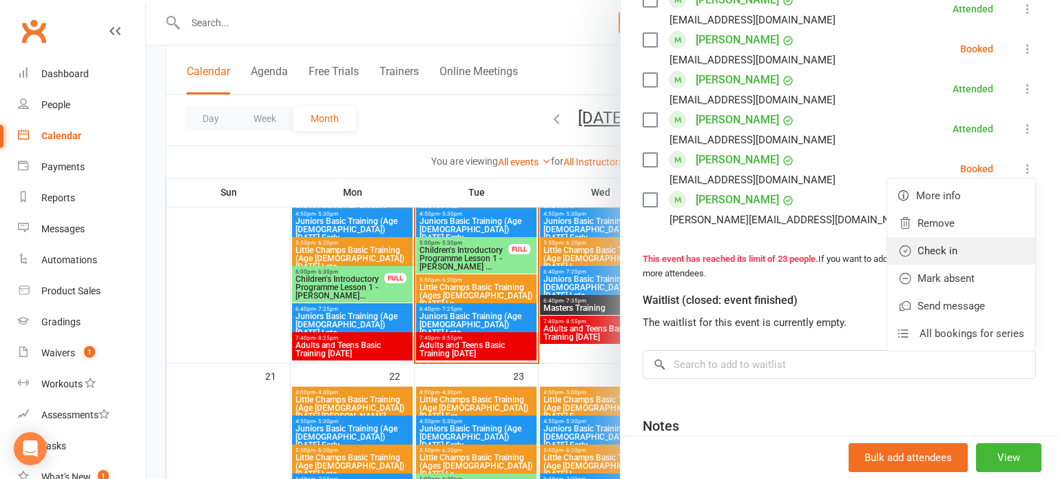
click at [984, 253] on link "Check in" at bounding box center [961, 251] width 148 height 28
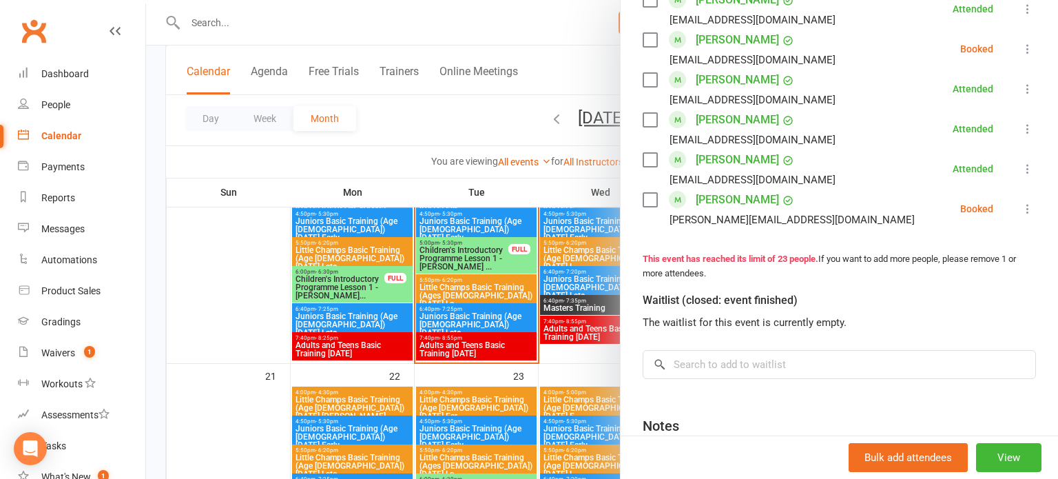
click at [1028, 209] on icon at bounding box center [1028, 209] width 14 height 14
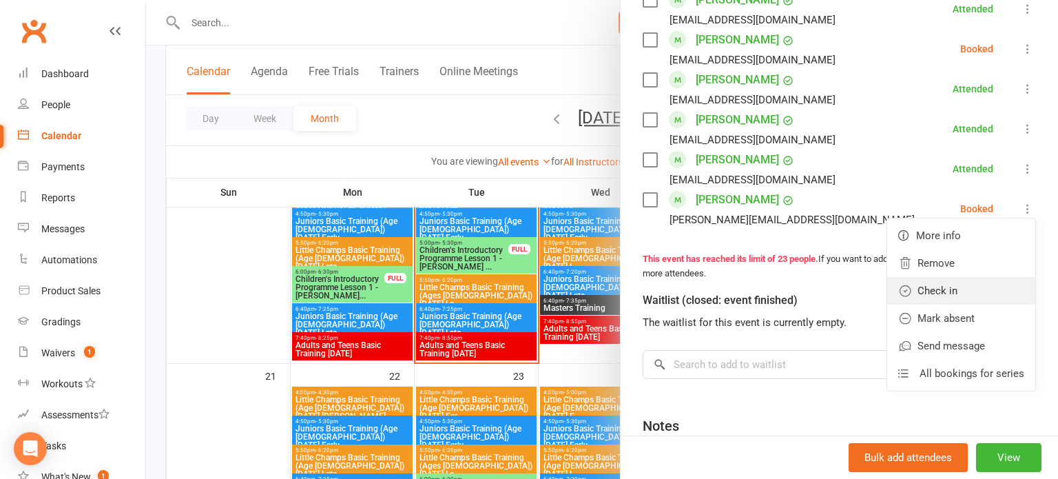
click at [968, 291] on link "Check in" at bounding box center [961, 291] width 148 height 28
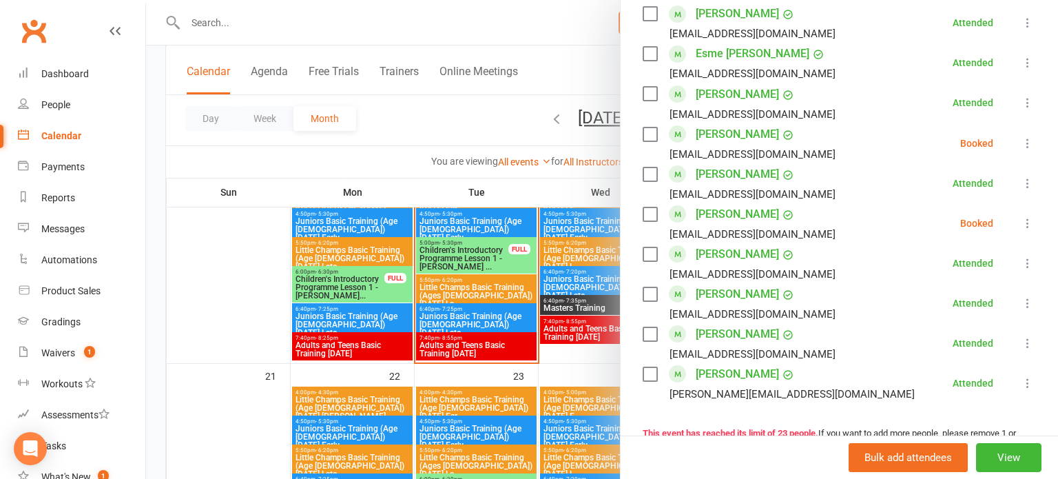
scroll to position [772, 0]
click at [1031, 143] on icon at bounding box center [1028, 144] width 14 height 14
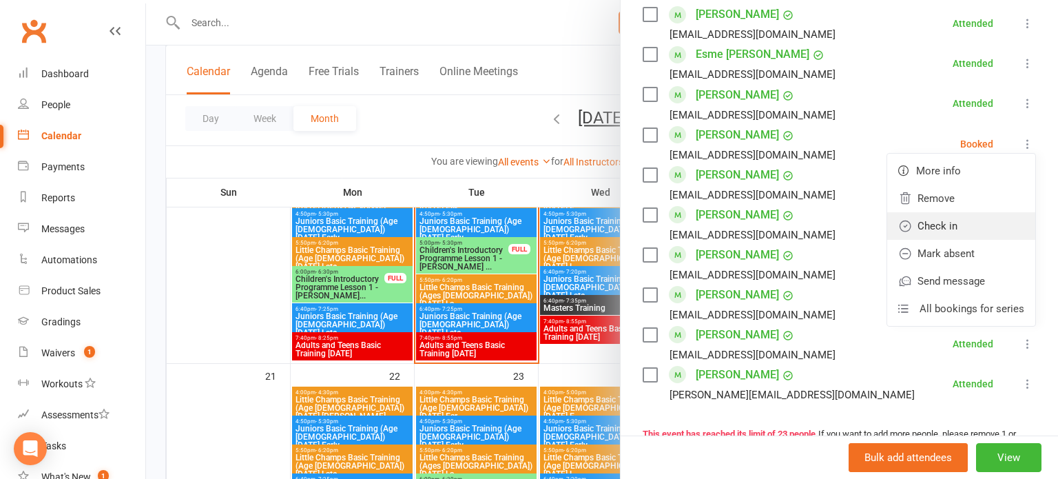
click at [976, 228] on link "Check in" at bounding box center [961, 226] width 148 height 28
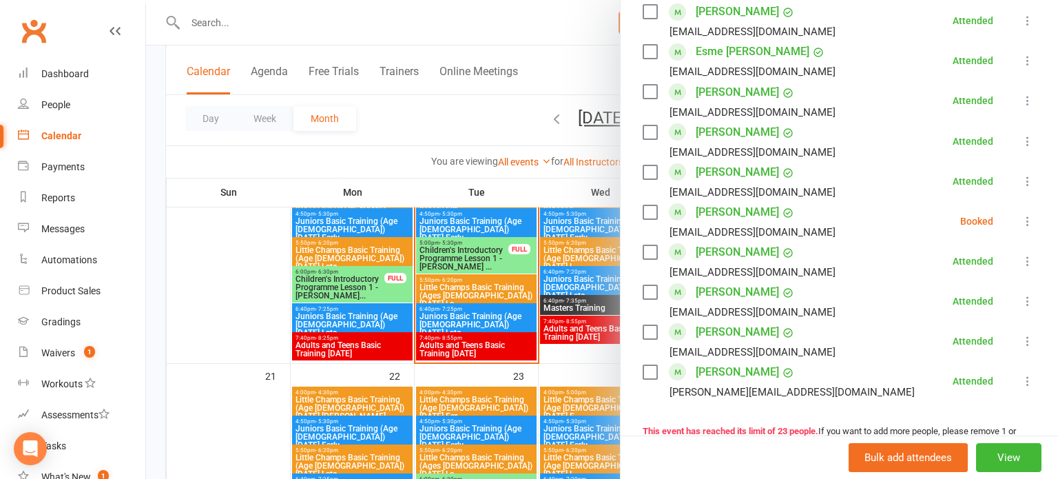
scroll to position [777, 0]
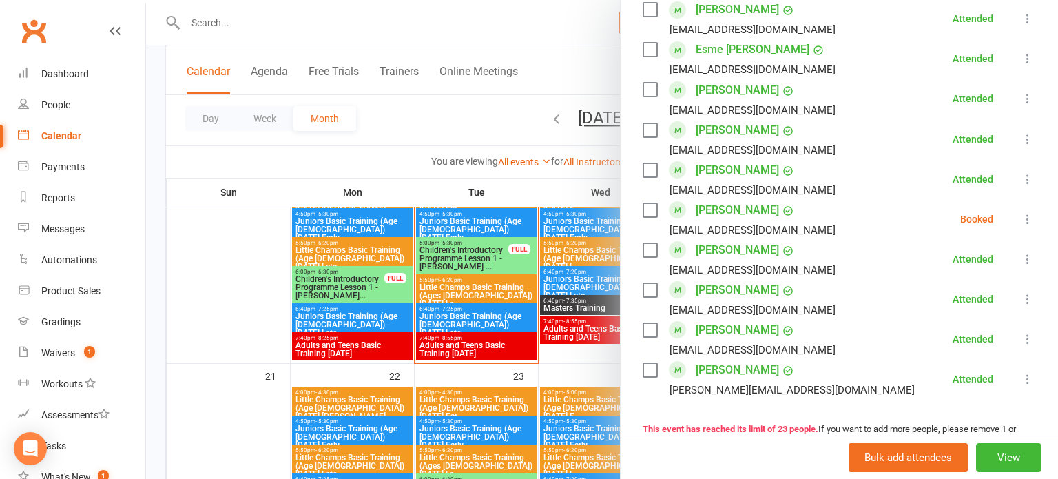
click at [1027, 221] on icon at bounding box center [1028, 219] width 14 height 14
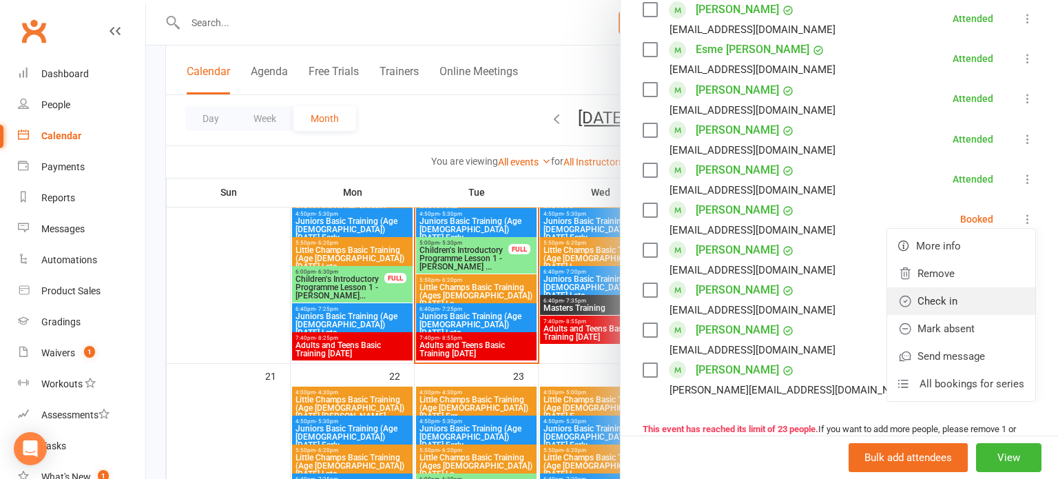
click at [969, 305] on link "Check in" at bounding box center [961, 301] width 148 height 28
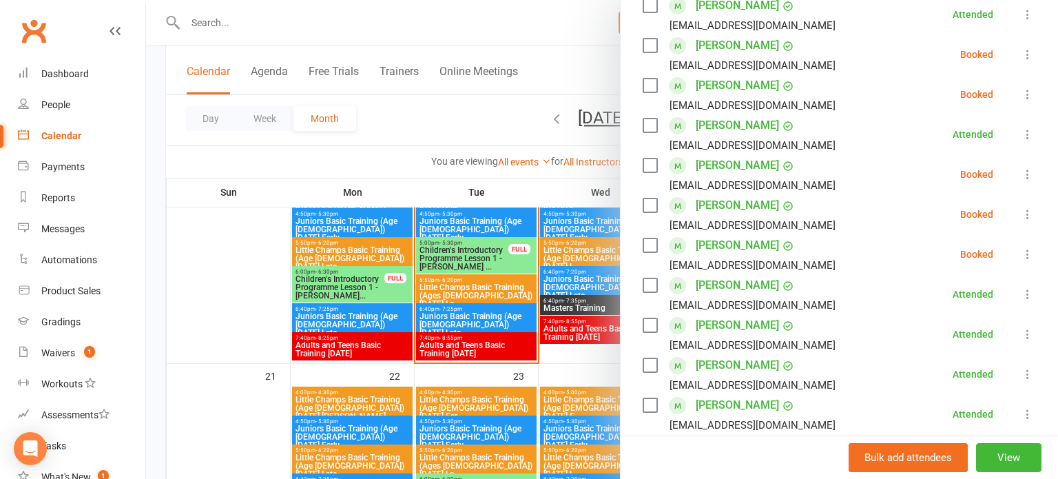
scroll to position [379, 0]
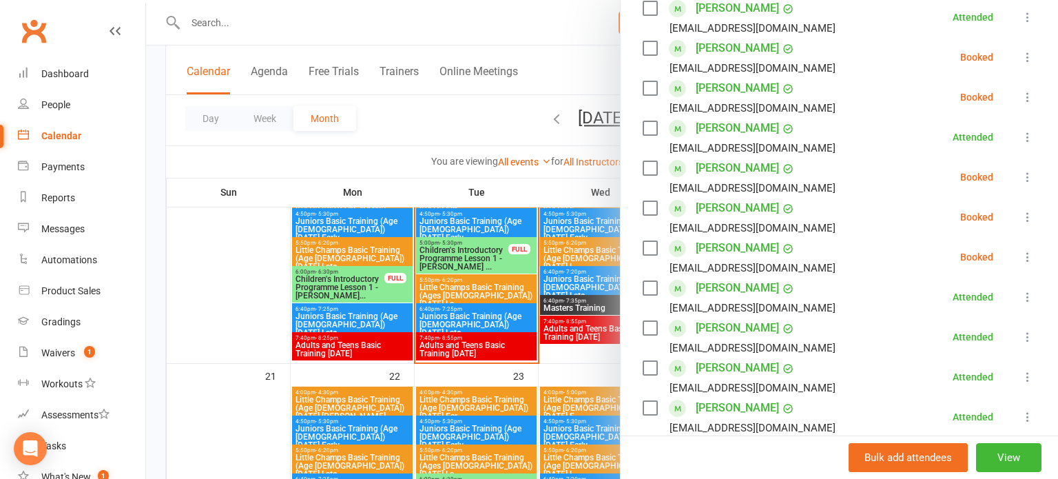
click at [1029, 179] on icon at bounding box center [1028, 177] width 14 height 14
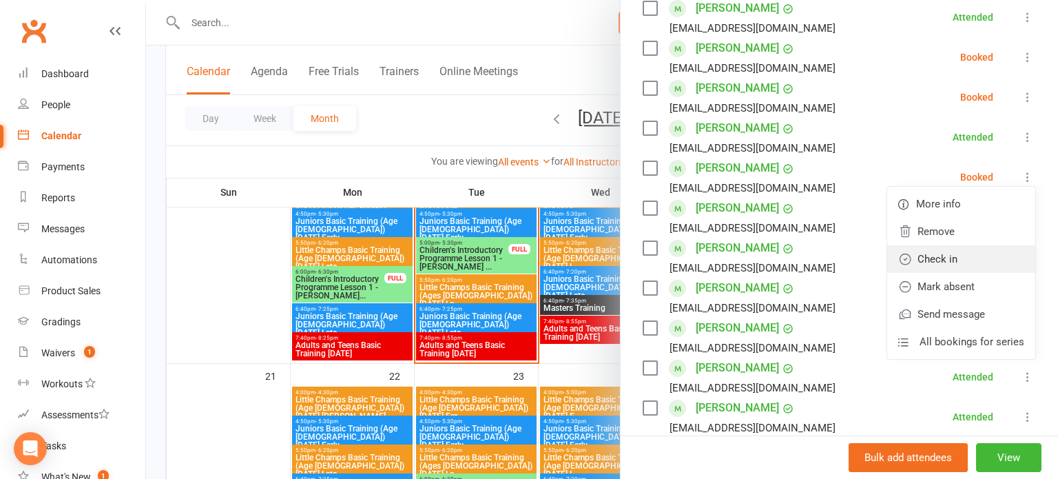
click at [974, 264] on link "Check in" at bounding box center [961, 259] width 148 height 28
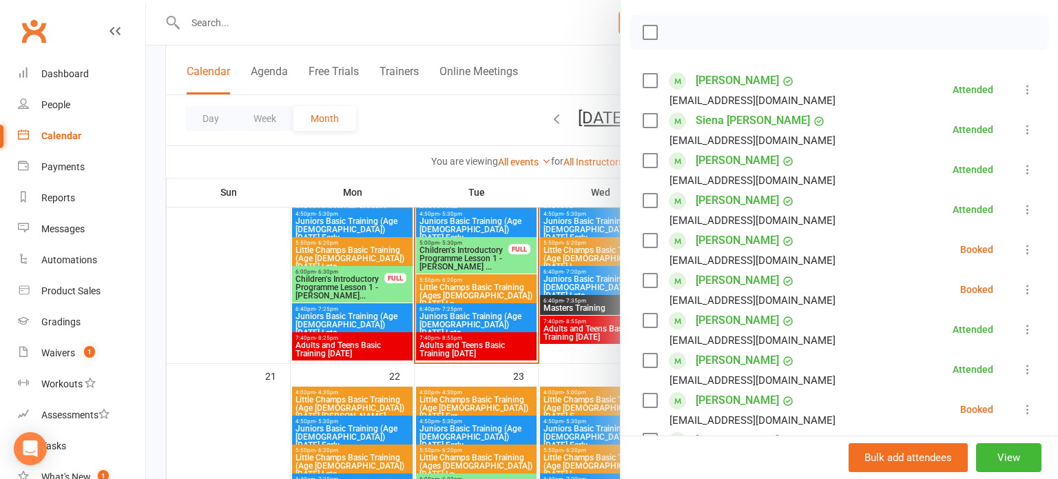
scroll to position [182, 0]
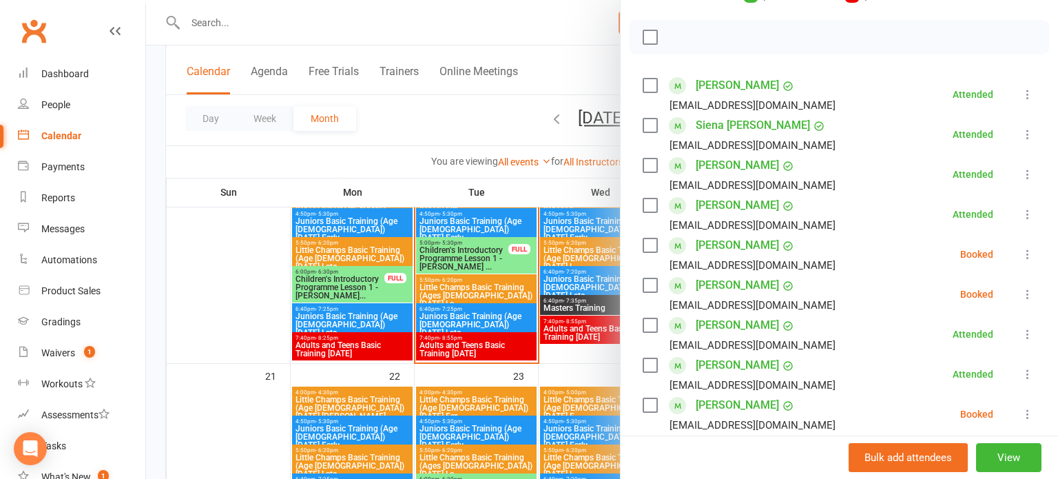
click at [1032, 256] on icon at bounding box center [1028, 254] width 14 height 14
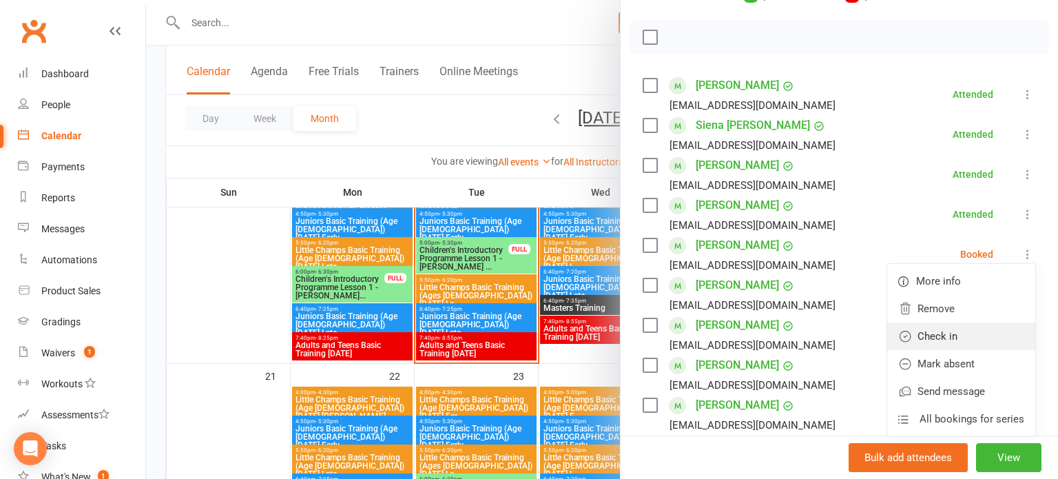
click at [977, 333] on link "Check in" at bounding box center [961, 336] width 148 height 28
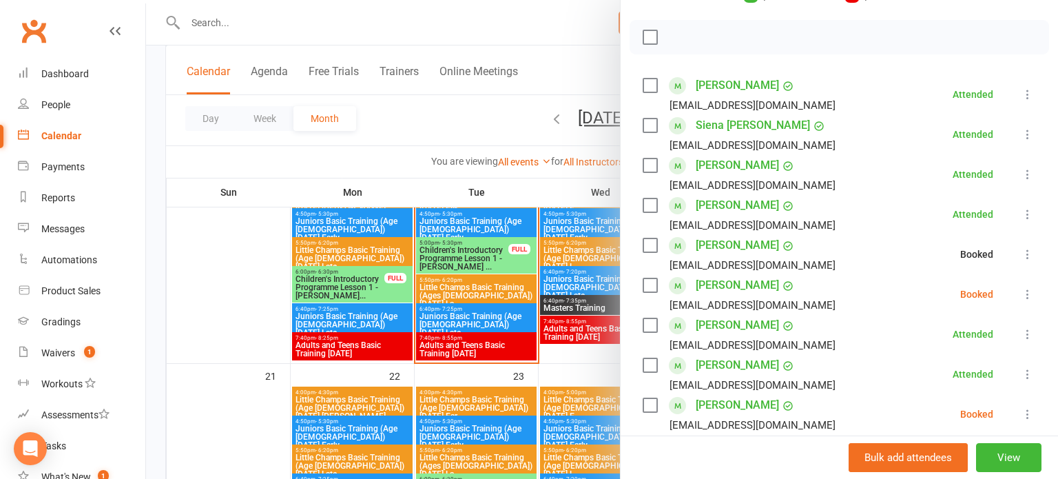
click at [1036, 298] on button at bounding box center [1028, 294] width 17 height 17
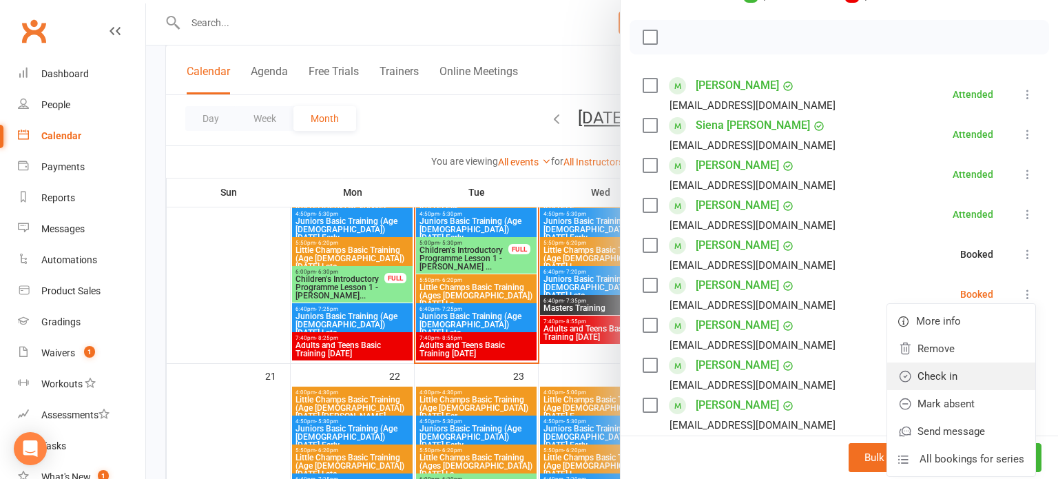
click at [969, 375] on link "Check in" at bounding box center [961, 376] width 148 height 28
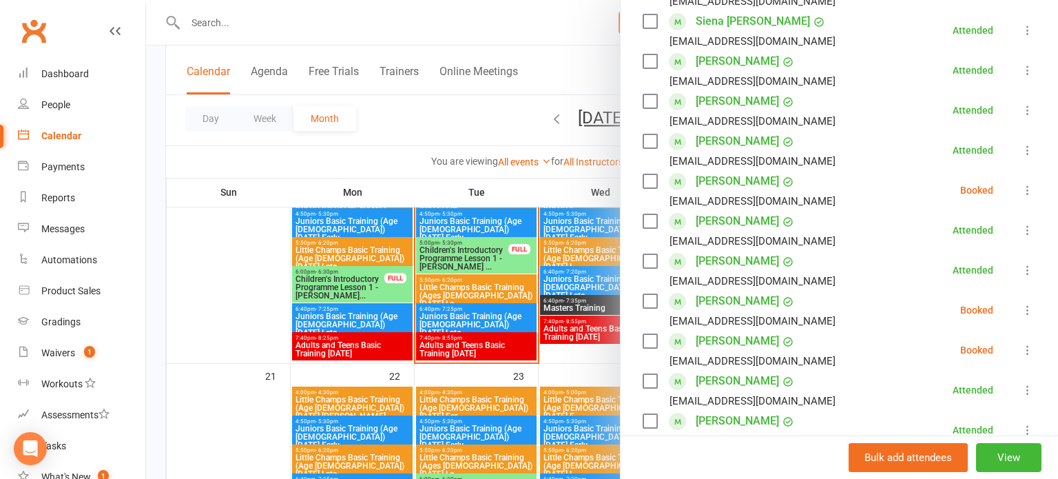
scroll to position [288, 0]
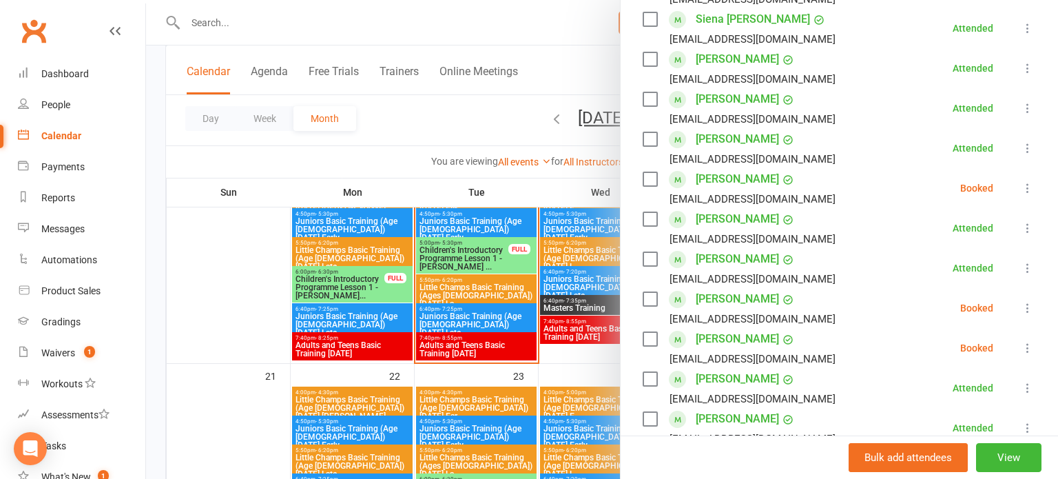
click at [1028, 306] on icon at bounding box center [1028, 308] width 14 height 14
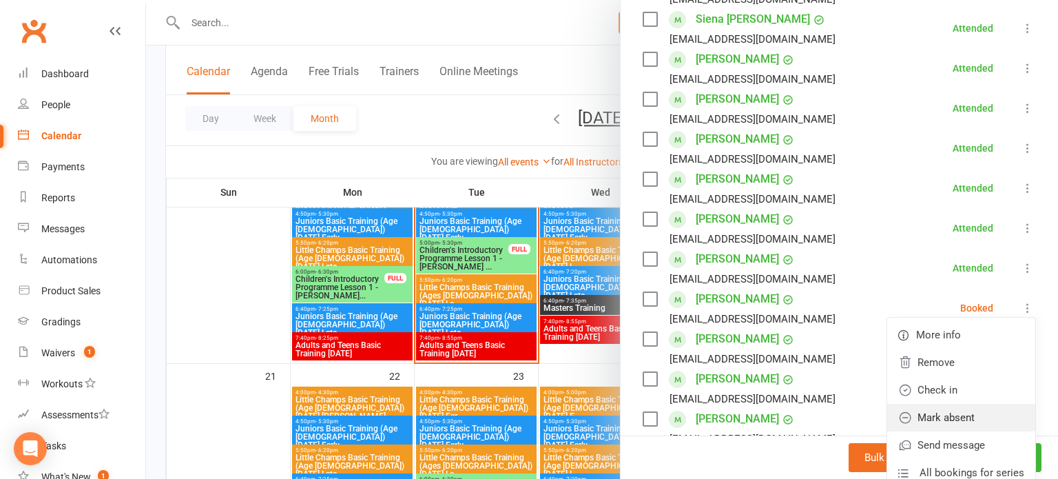
click at [978, 419] on link "Mark absent" at bounding box center [961, 418] width 148 height 28
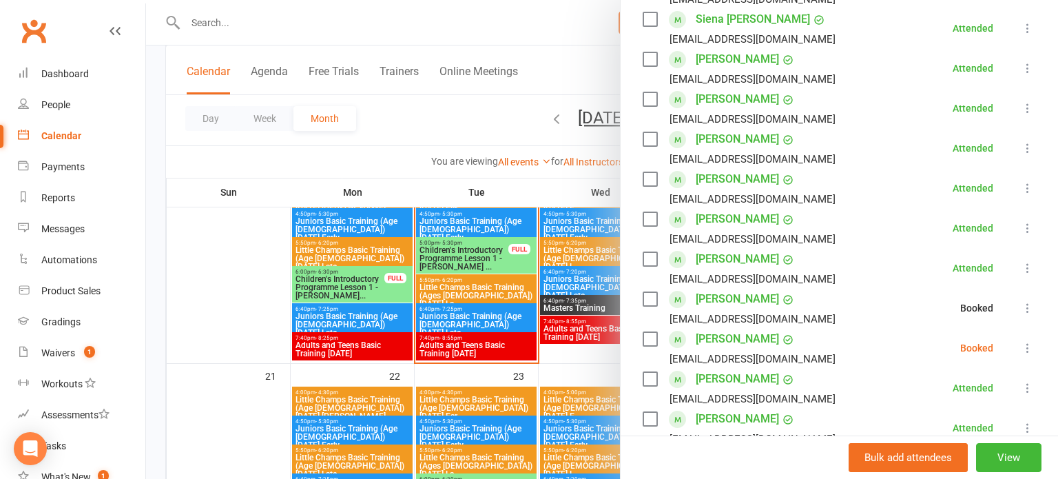
click at [1032, 309] on icon at bounding box center [1028, 308] width 14 height 14
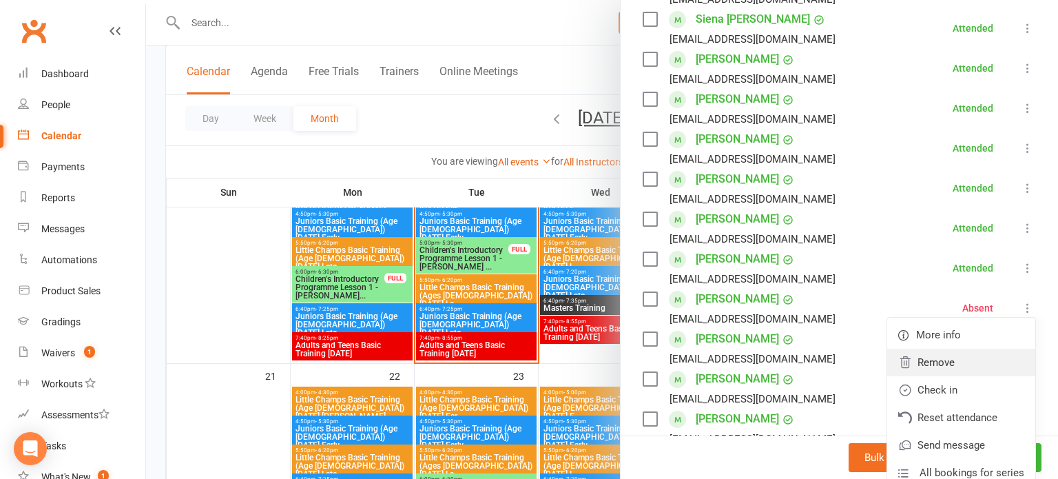
click at [960, 361] on link "Remove" at bounding box center [961, 363] width 148 height 28
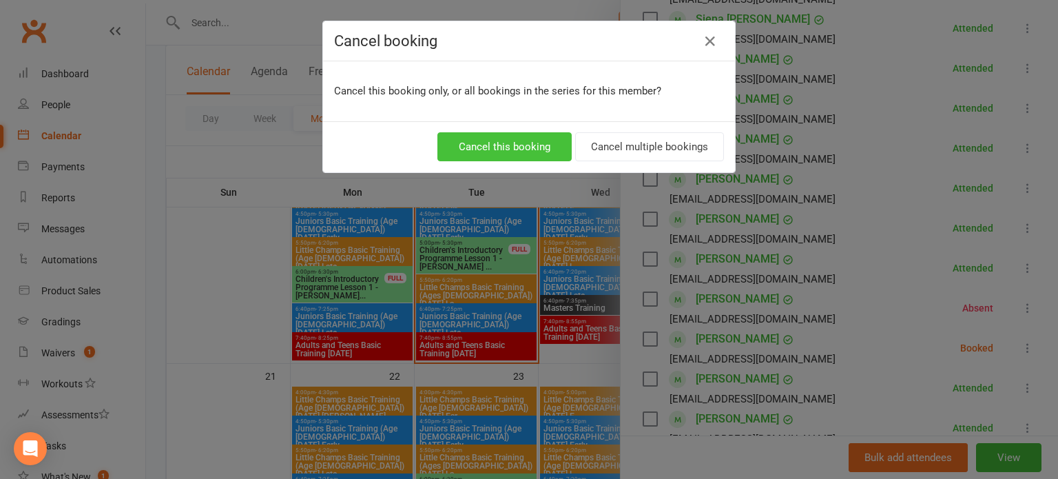
click at [524, 155] on button "Cancel this booking" at bounding box center [504, 146] width 134 height 29
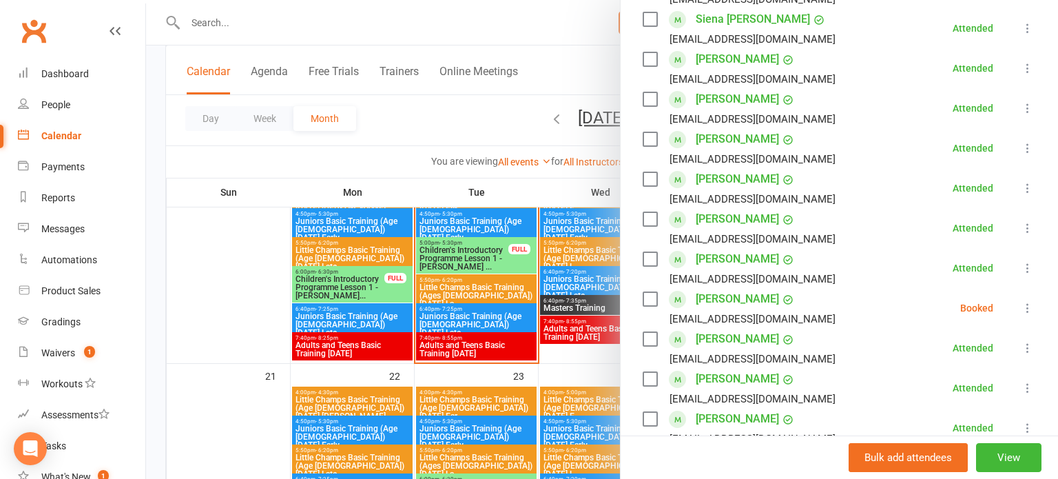
click at [1032, 311] on icon at bounding box center [1028, 308] width 14 height 14
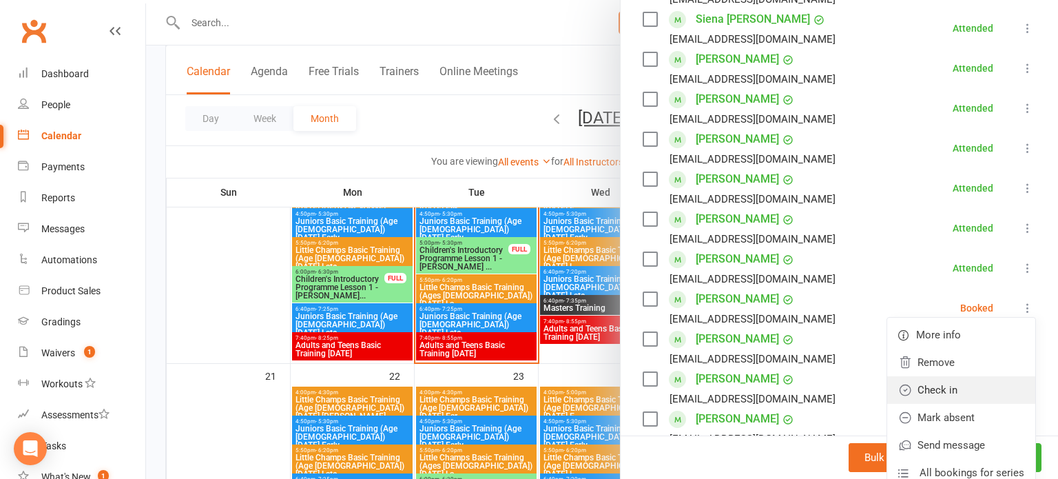
click at [976, 393] on link "Check in" at bounding box center [961, 390] width 148 height 28
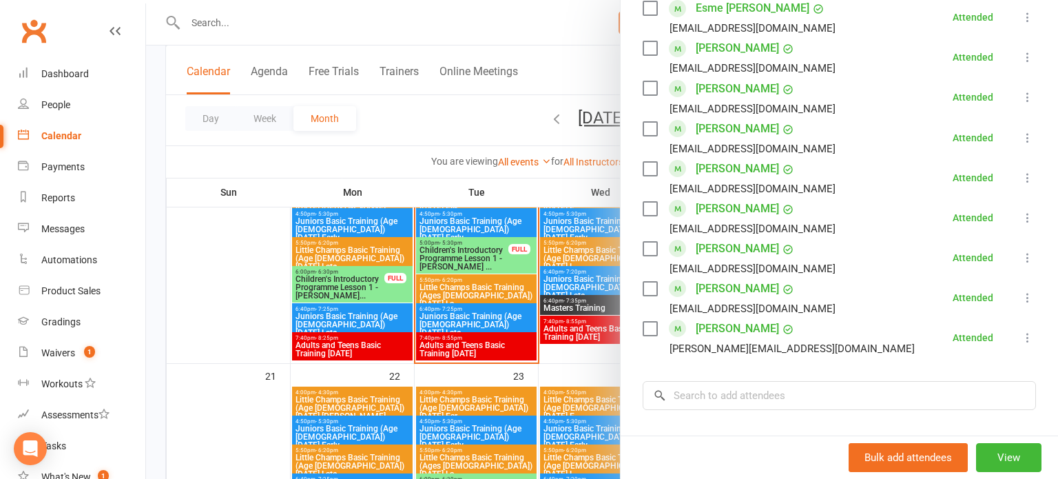
scroll to position [812, 0]
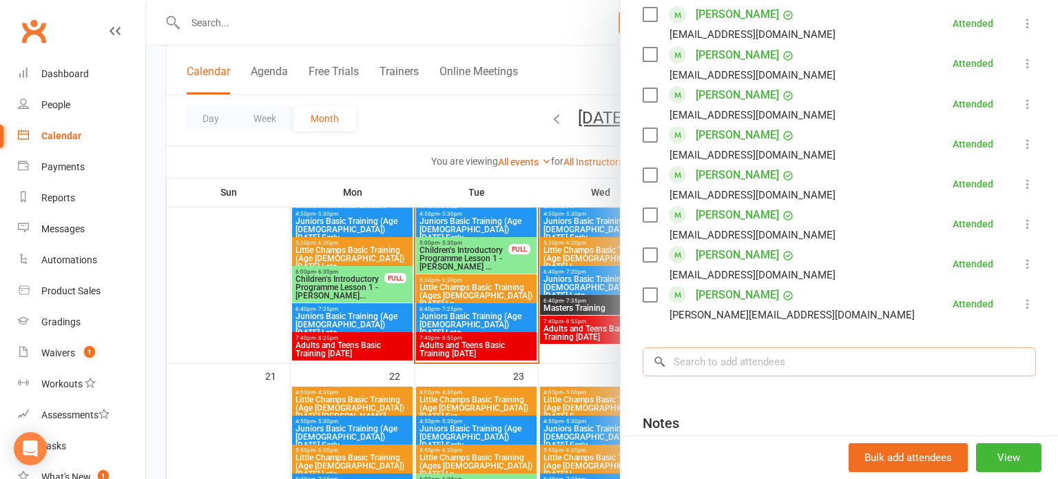
click at [954, 356] on input "search" at bounding box center [839, 361] width 393 height 29
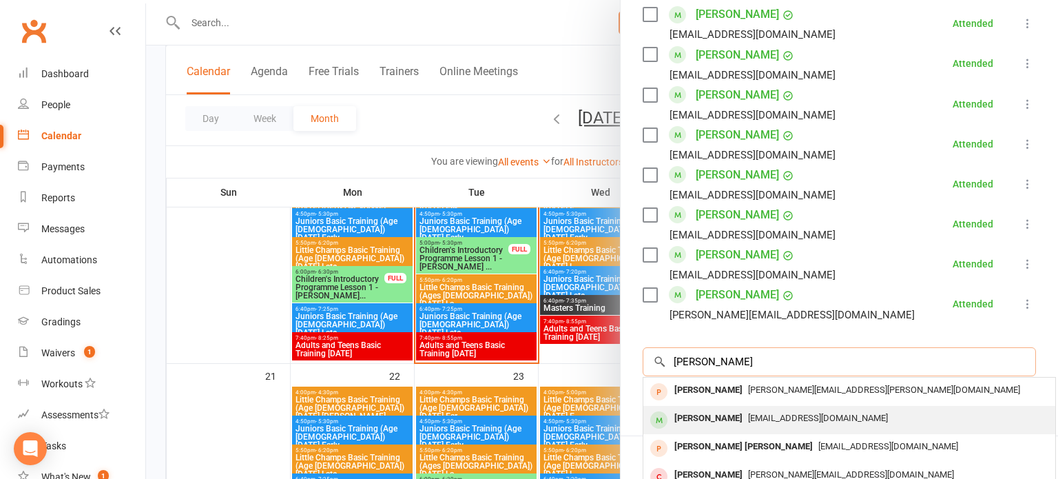
type input "[PERSON_NAME]"
click at [824, 411] on div "[EMAIL_ADDRESS][DOMAIN_NAME]" at bounding box center [849, 419] width 401 height 20
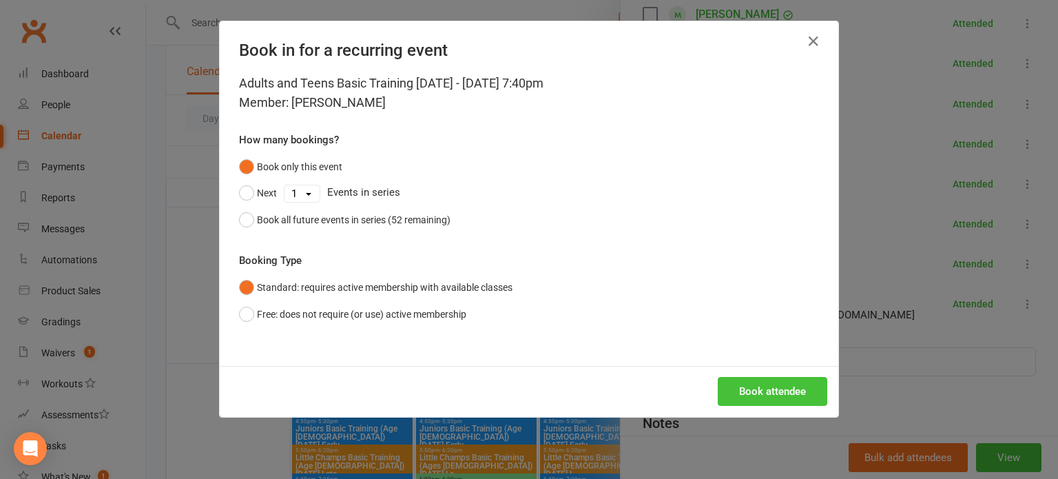
click at [812, 396] on button "Book attendee" at bounding box center [773, 391] width 110 height 29
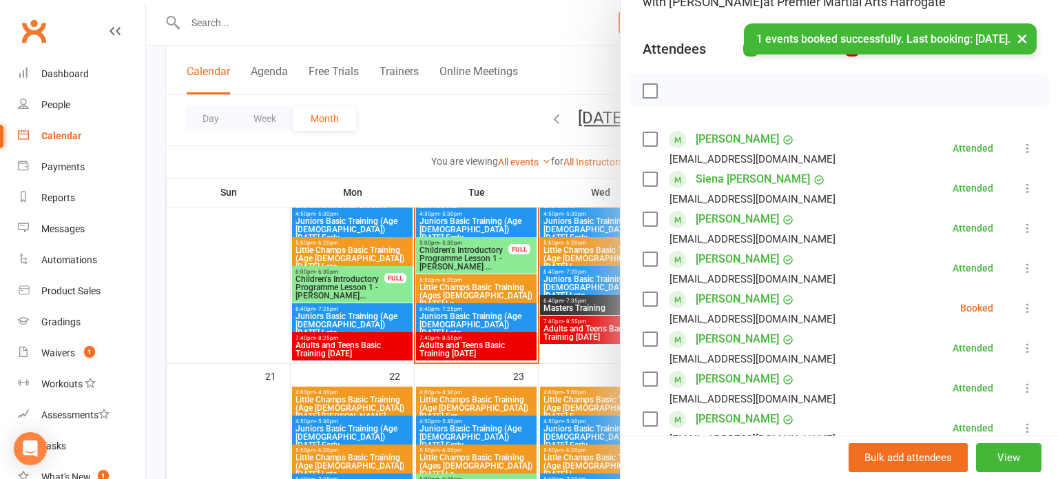
scroll to position [129, 0]
click at [1028, 311] on icon at bounding box center [1028, 307] width 14 height 14
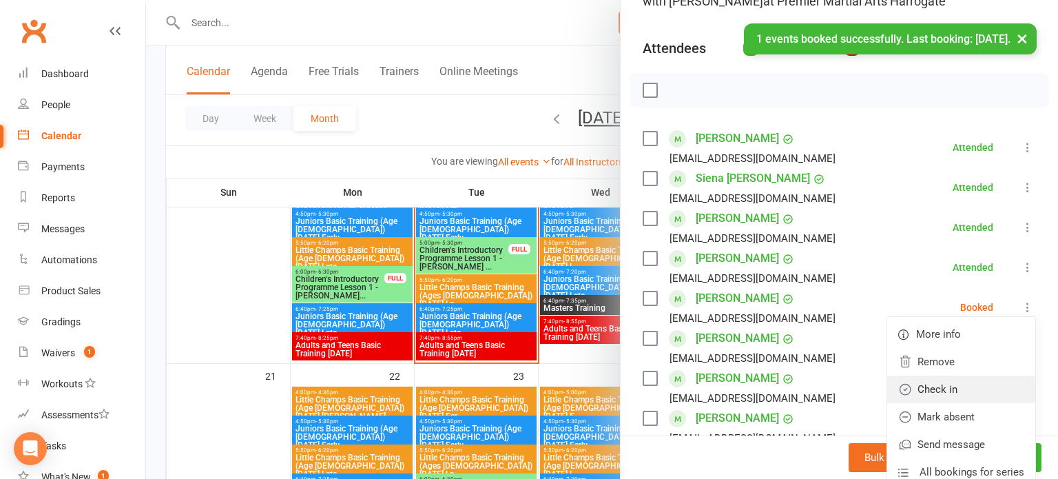
click at [967, 389] on link "Check in" at bounding box center [961, 389] width 148 height 28
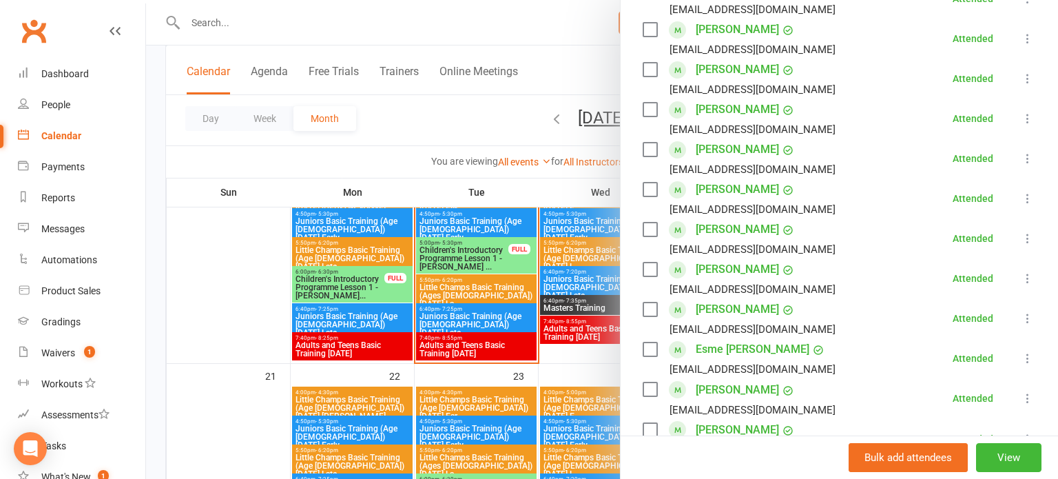
scroll to position [480, 0]
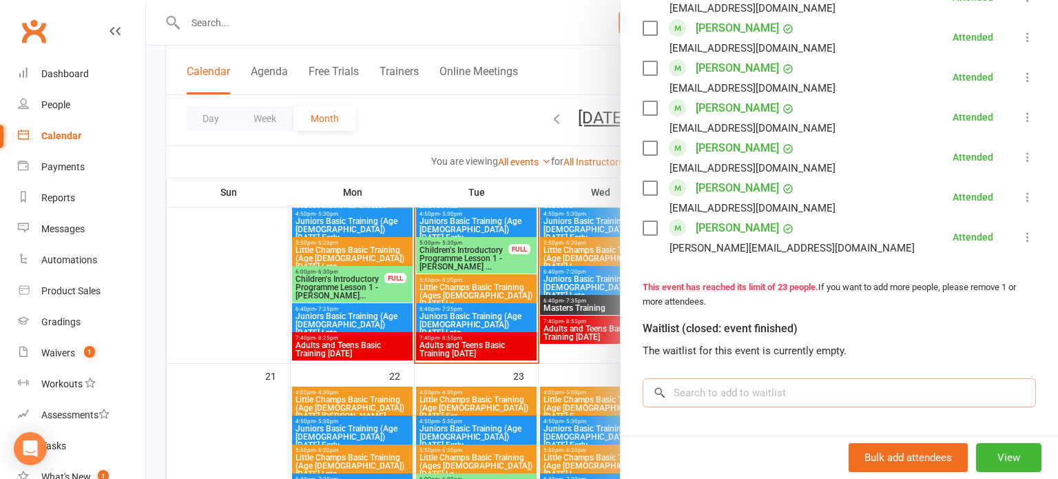
click at [904, 386] on input "search" at bounding box center [839, 392] width 393 height 29
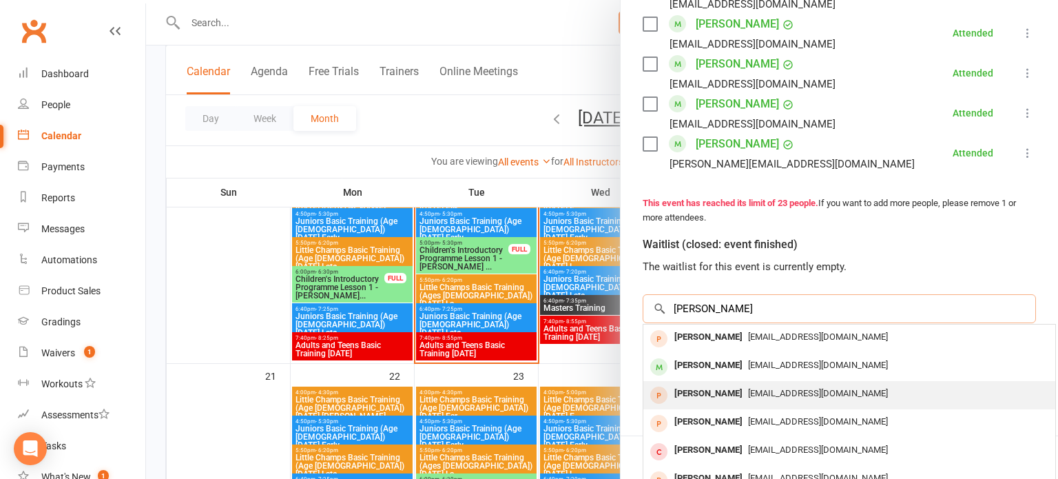
scroll to position [23, 0]
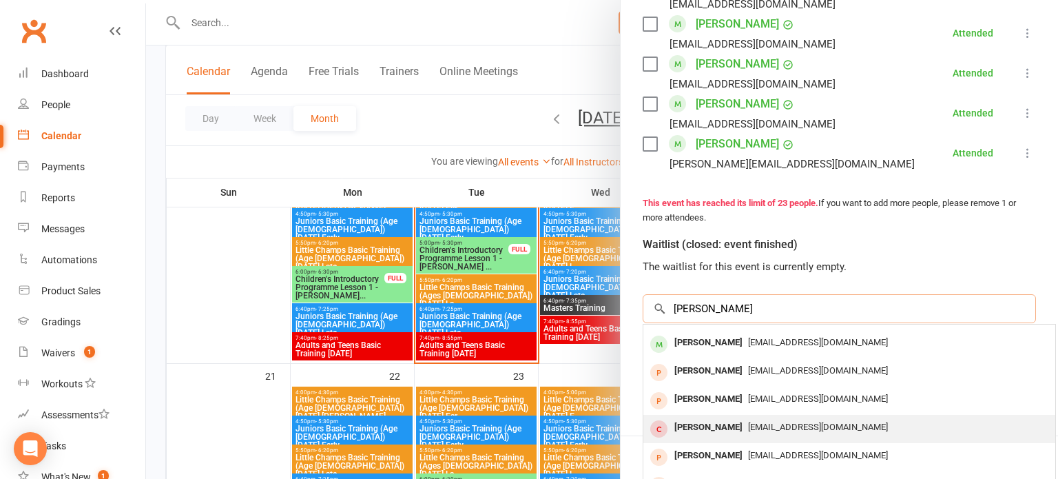
type input "[PERSON_NAME]"
click at [790, 419] on div "[EMAIL_ADDRESS][DOMAIN_NAME]" at bounding box center [849, 428] width 401 height 20
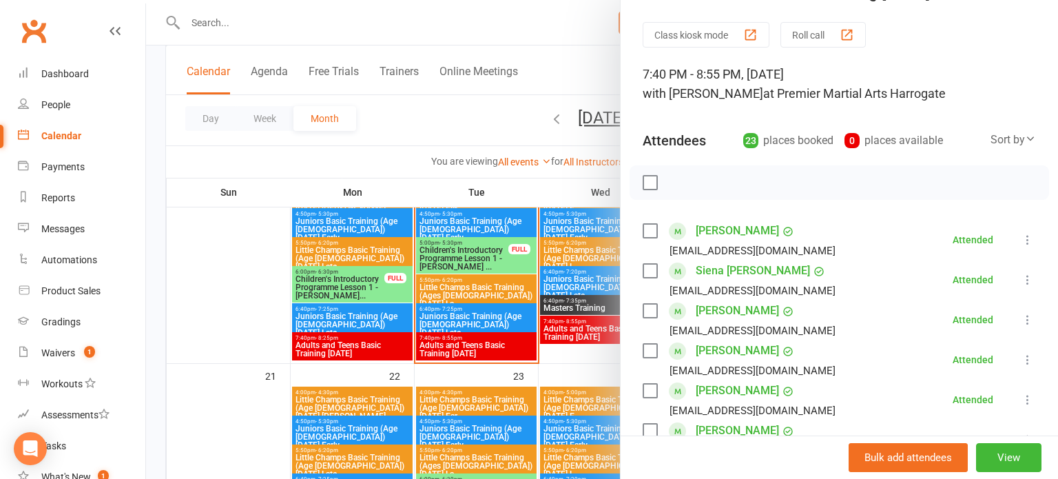
scroll to position [0, 0]
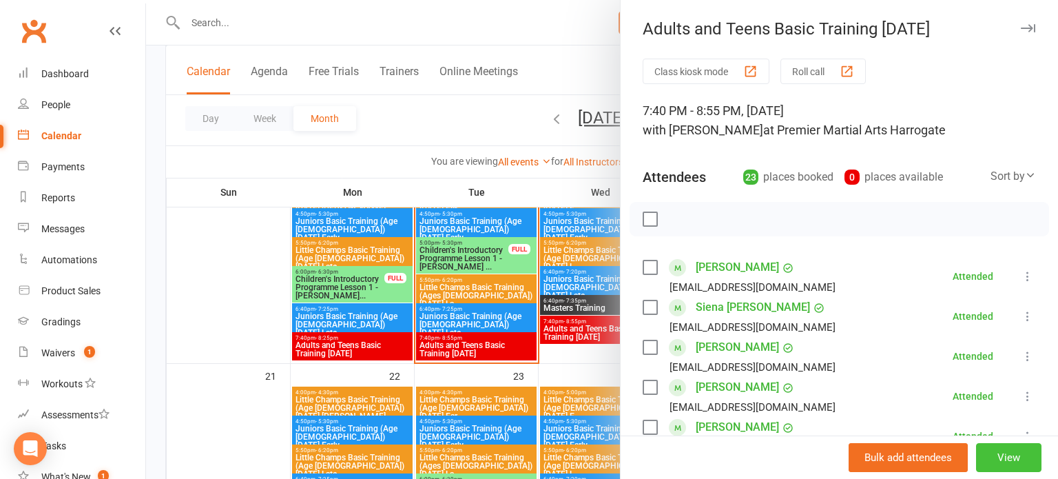
click at [998, 449] on button "View" at bounding box center [1008, 457] width 65 height 29
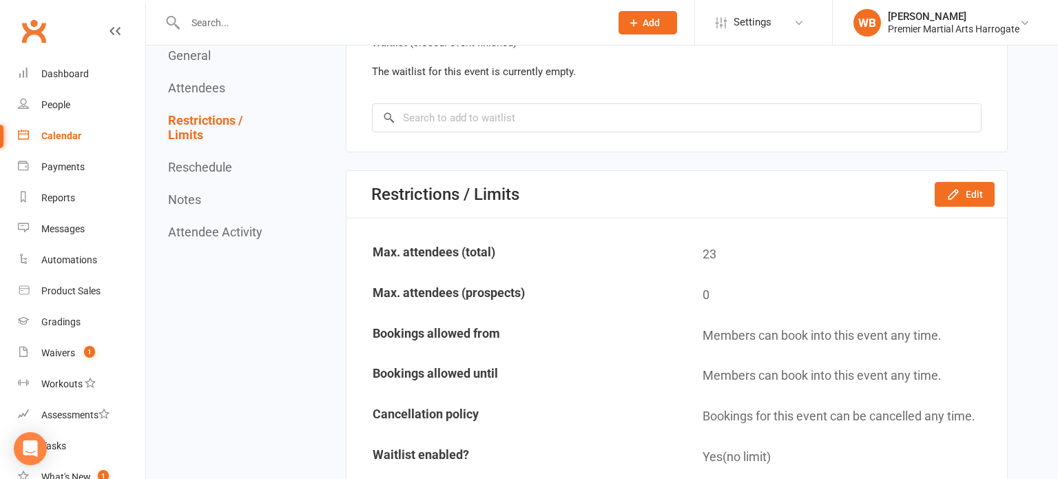
scroll to position [1822, 0]
click at [64, 142] on link "Calendar" at bounding box center [81, 136] width 127 height 31
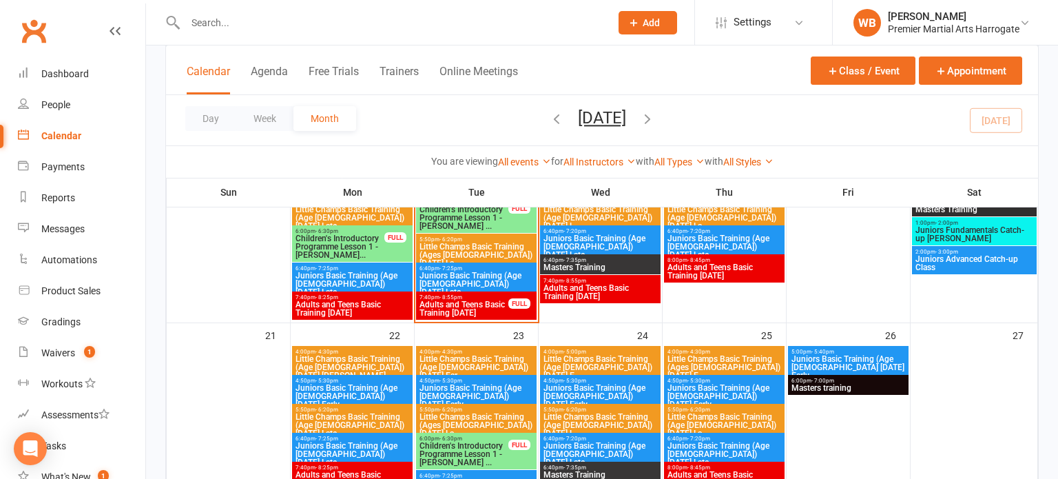
scroll to position [624, 0]
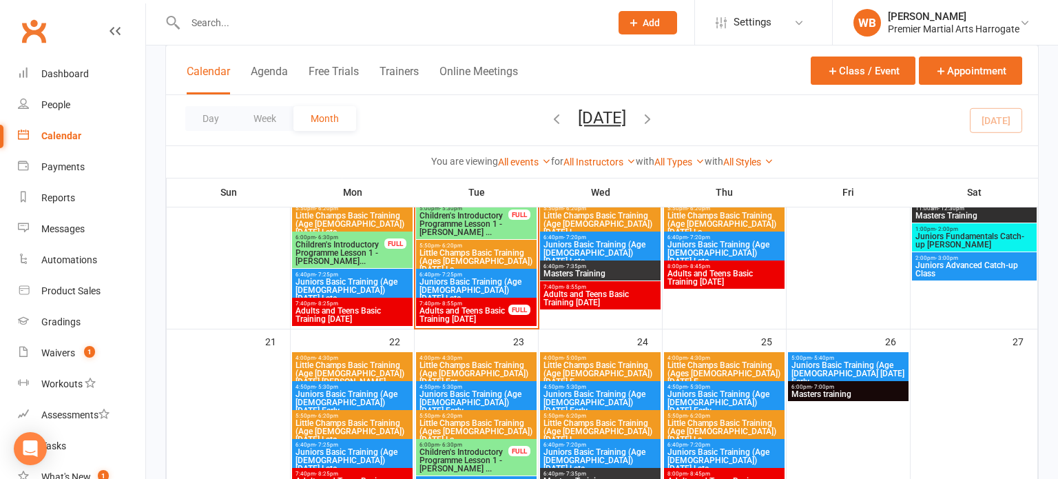
click at [457, 321] on span "Adults and Teens Basic Training [DATE]" at bounding box center [464, 315] width 90 height 17
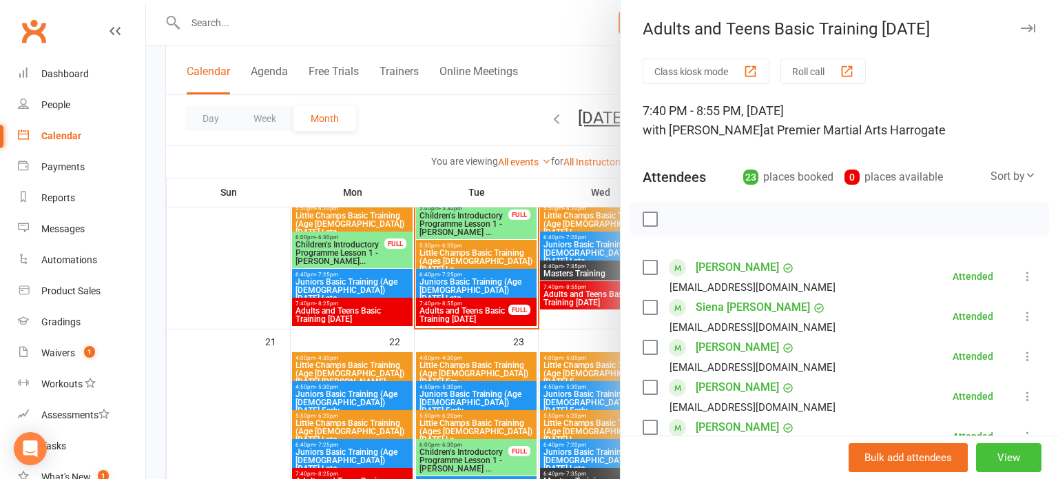
click at [1028, 460] on button "View" at bounding box center [1008, 457] width 65 height 29
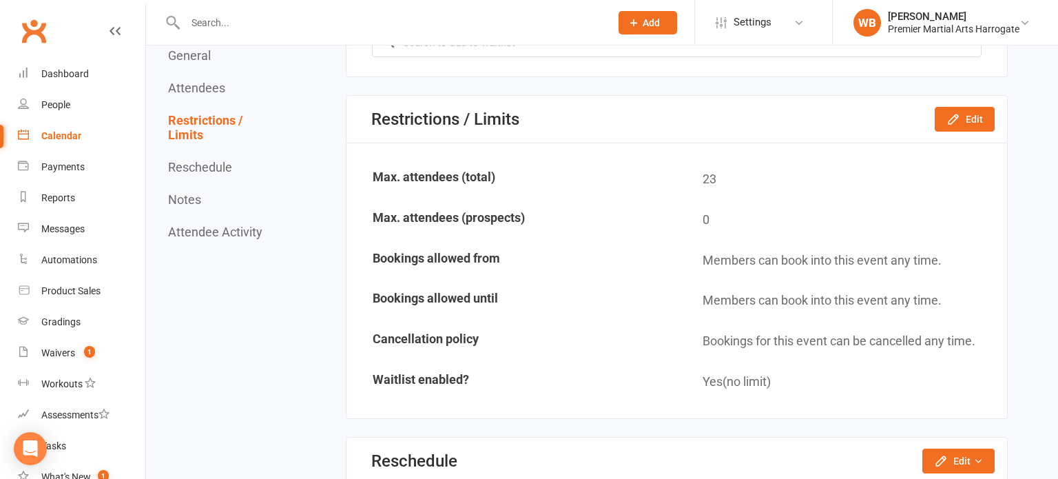
scroll to position [1897, 0]
click at [965, 116] on button "Edit" at bounding box center [965, 118] width 60 height 25
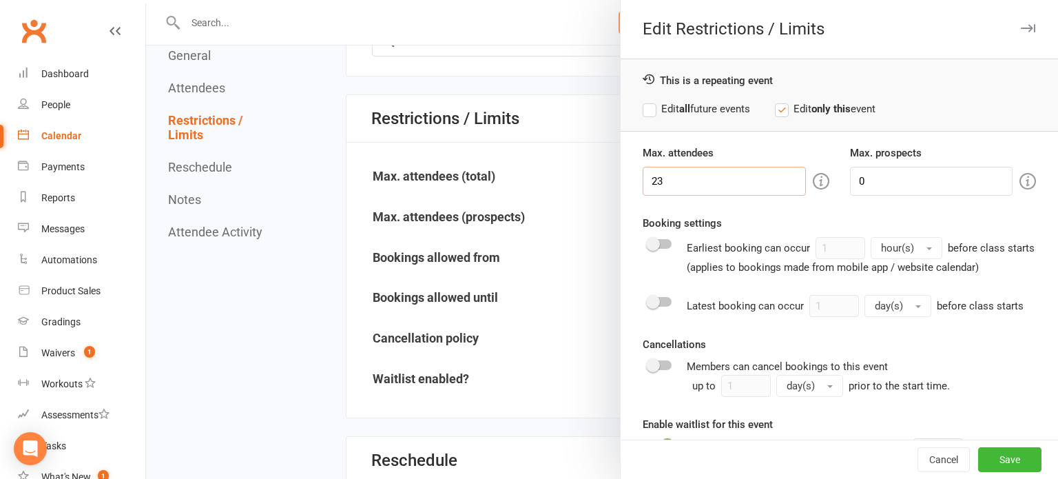
click at [768, 174] on input "23" at bounding box center [724, 181] width 163 height 29
type input "28"
click at [1005, 450] on button "Save" at bounding box center [1009, 459] width 63 height 25
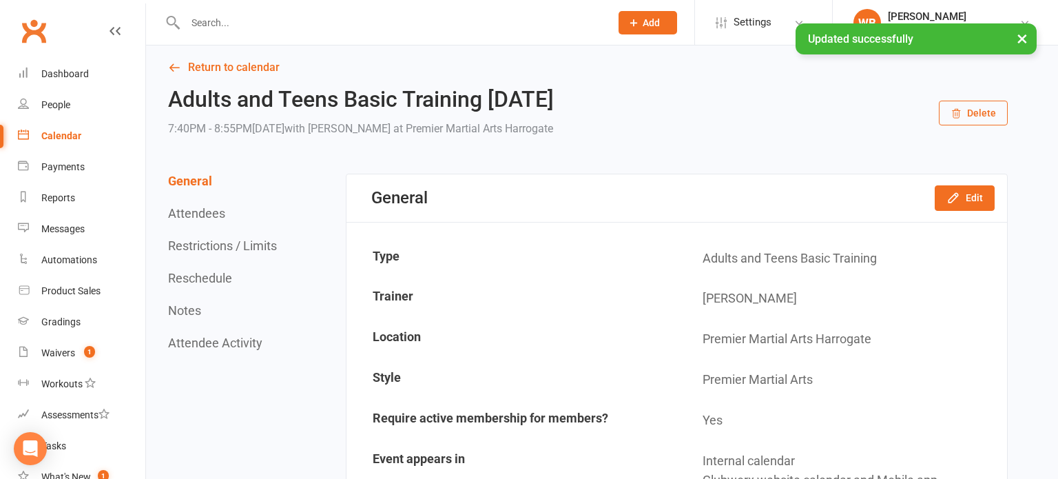
scroll to position [0, 0]
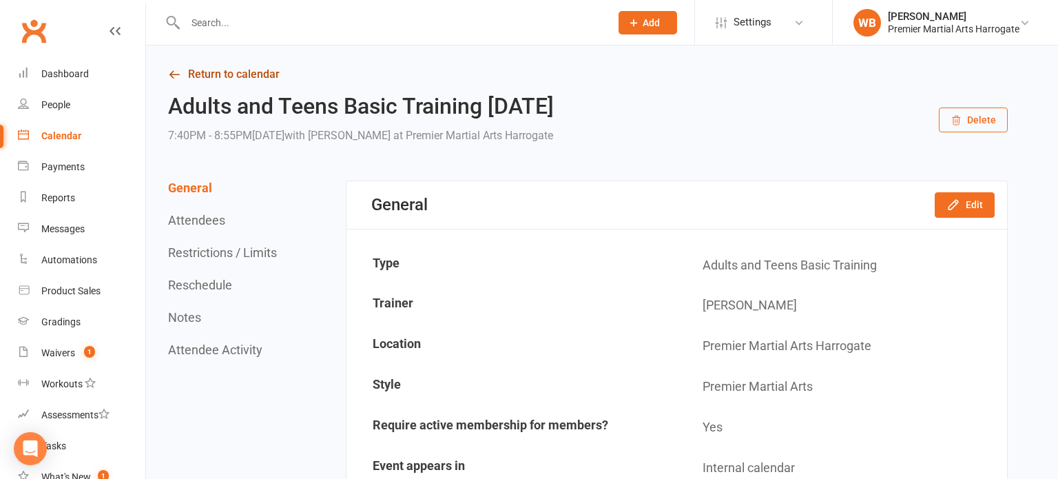
click at [200, 72] on link "Return to calendar" at bounding box center [588, 74] width 840 height 19
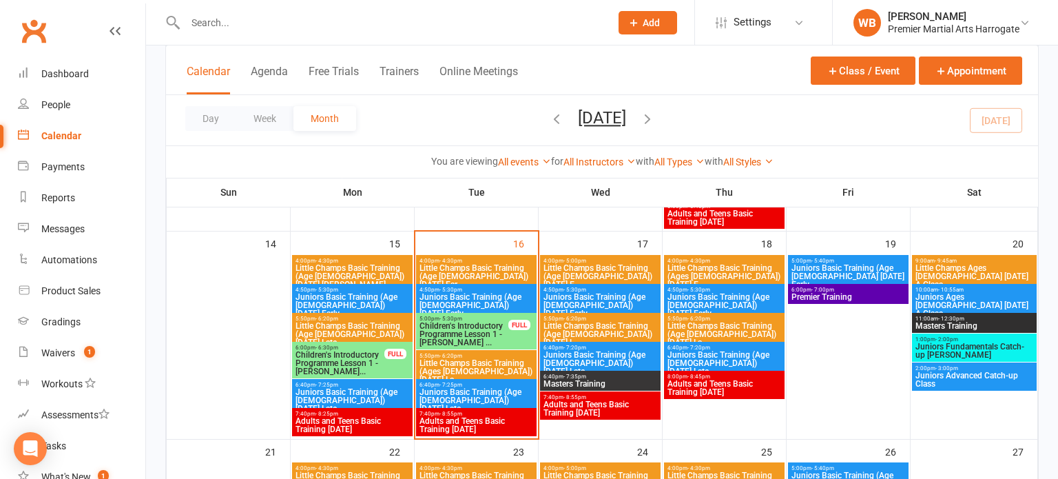
scroll to position [500, 0]
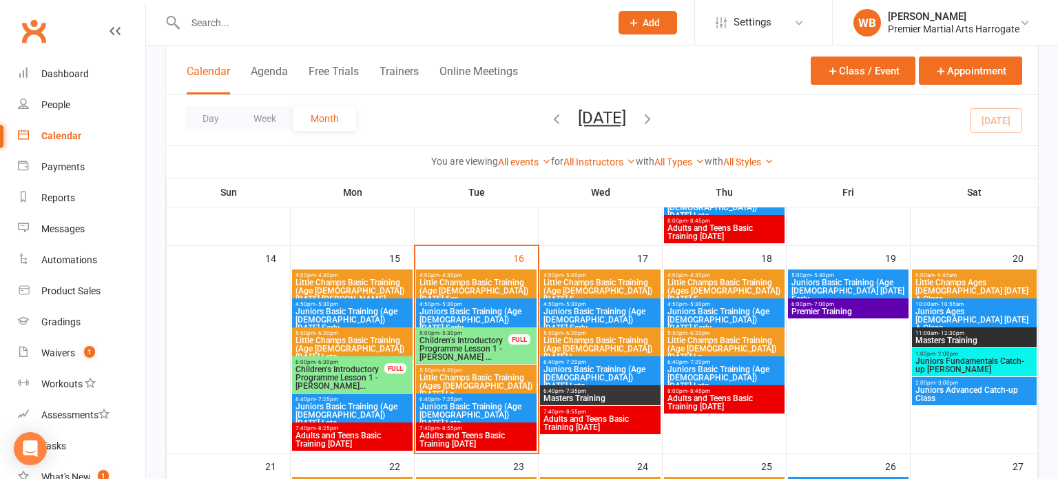
click at [466, 427] on span "7:40pm - 8:55pm" at bounding box center [476, 428] width 115 height 6
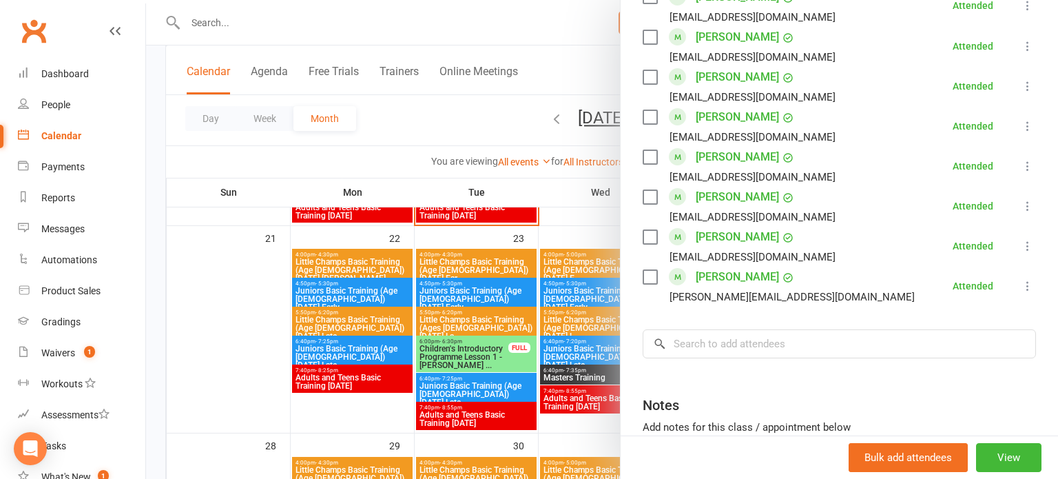
scroll to position [866, 0]
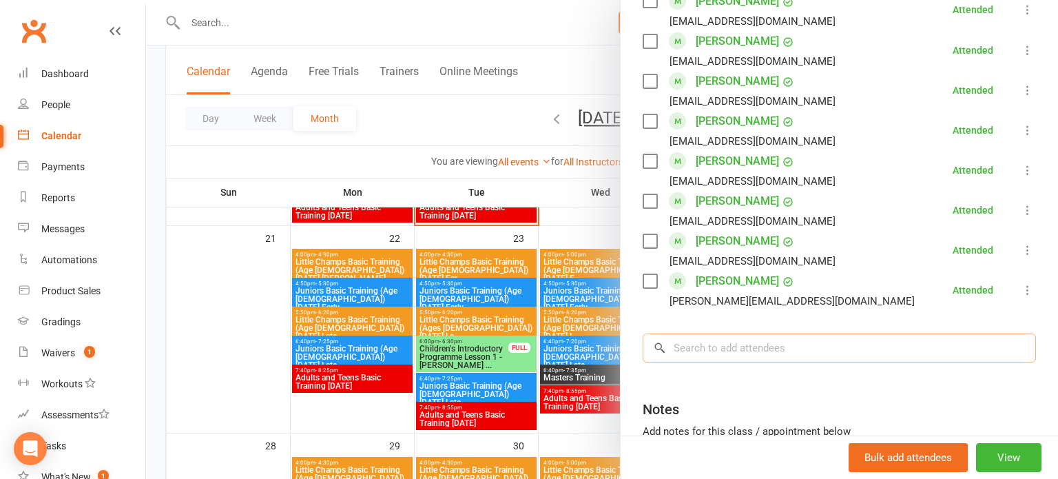
click at [854, 353] on input "search" at bounding box center [839, 347] width 393 height 29
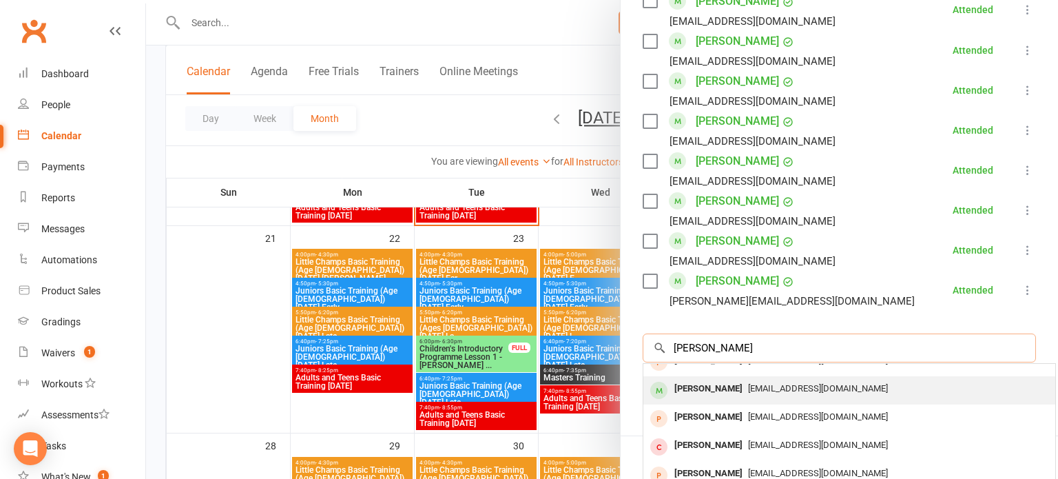
scroll to position [45, 0]
type input "[PERSON_NAME]"
click at [796, 434] on div "[EMAIL_ADDRESS][DOMAIN_NAME]" at bounding box center [849, 444] width 401 height 20
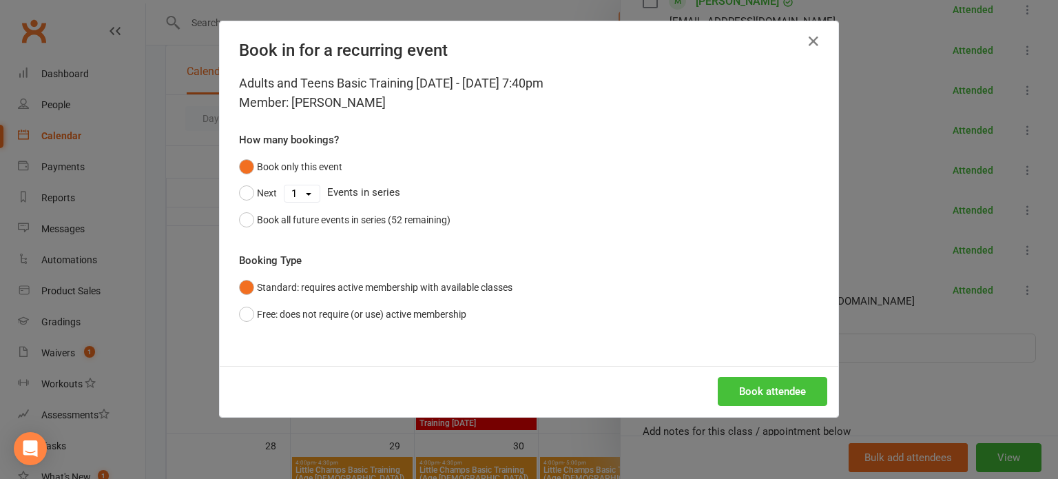
click at [759, 398] on button "Book attendee" at bounding box center [773, 391] width 110 height 29
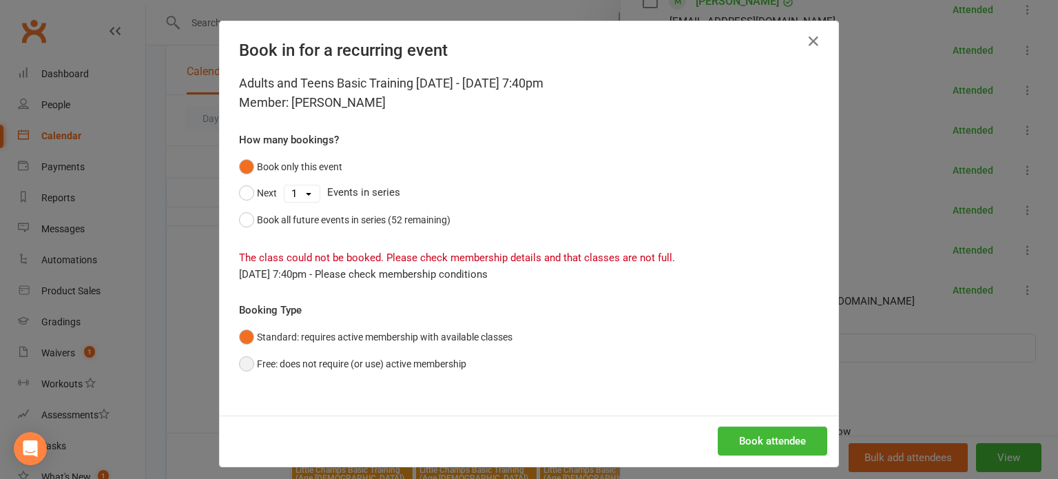
click at [365, 358] on button "Free: does not require (or use) active membership" at bounding box center [352, 364] width 227 height 26
click at [730, 433] on button "Book attendee" at bounding box center [773, 440] width 110 height 29
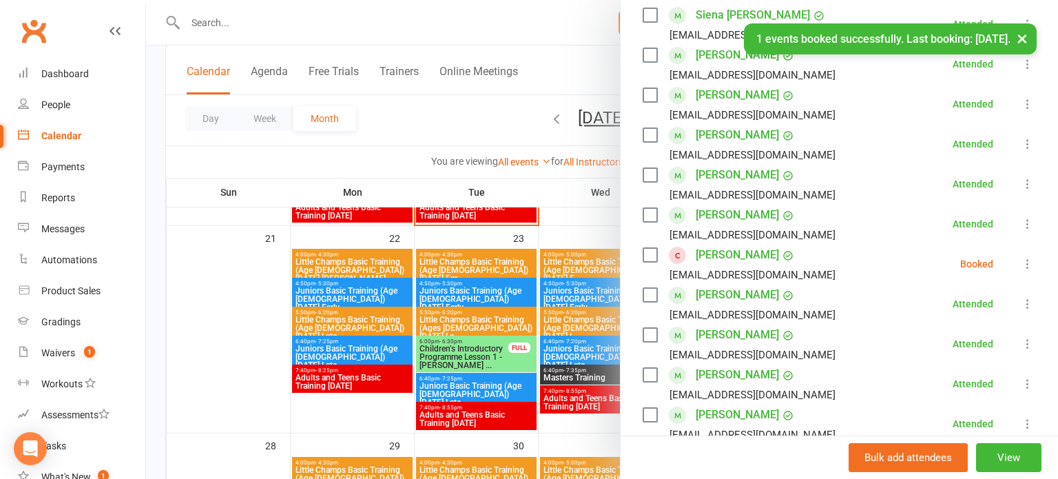
scroll to position [293, 0]
click at [1023, 258] on icon at bounding box center [1028, 263] width 14 height 14
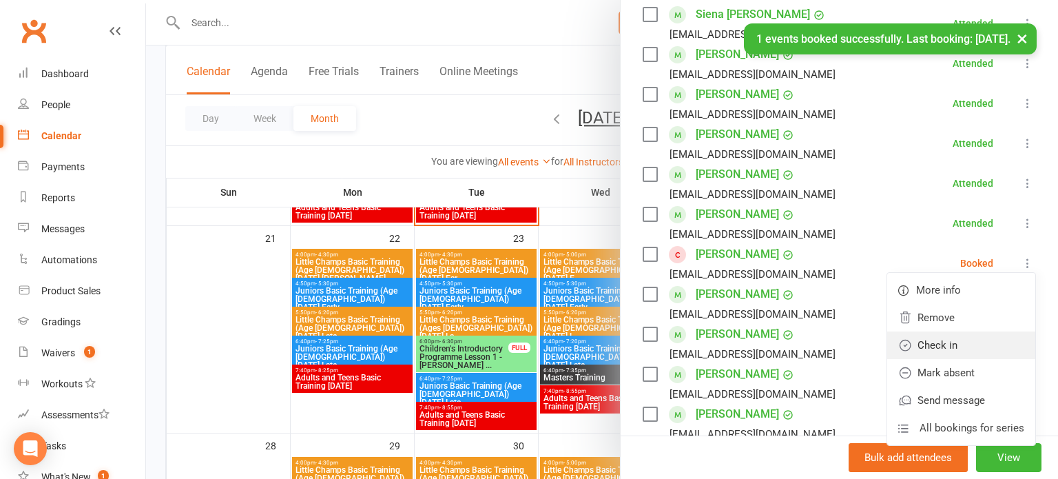
click at [954, 340] on link "Check in" at bounding box center [961, 345] width 148 height 28
